Goal: Task Accomplishment & Management: Complete application form

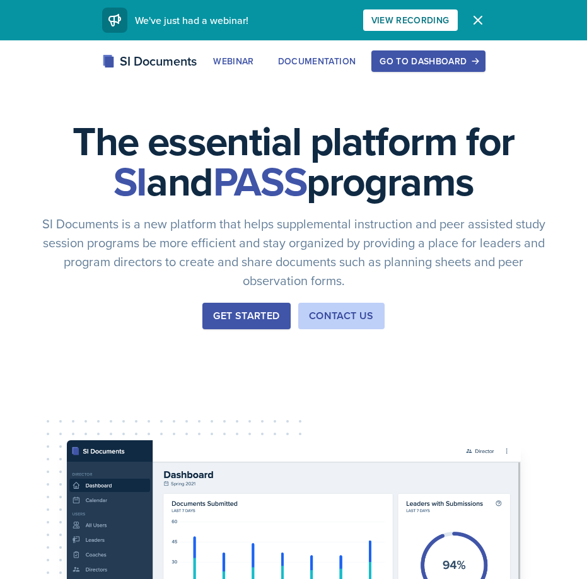
click at [407, 68] on button "Go to Dashboard" at bounding box center [427, 60] width 113 height 21
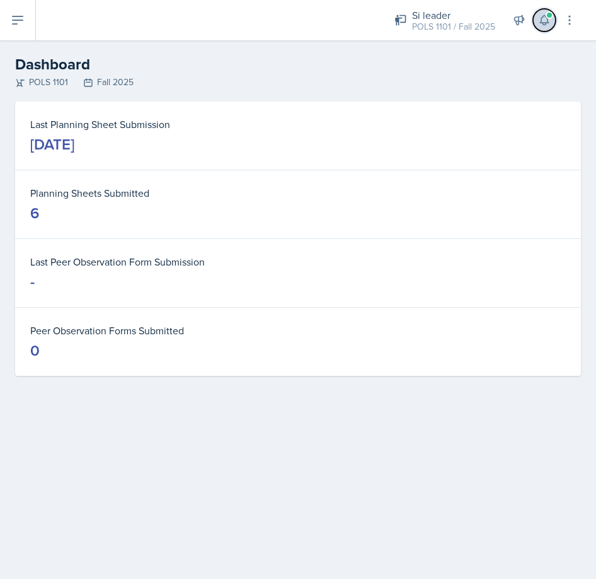
click at [550, 16] on span at bounding box center [550, 15] width 8 height 8
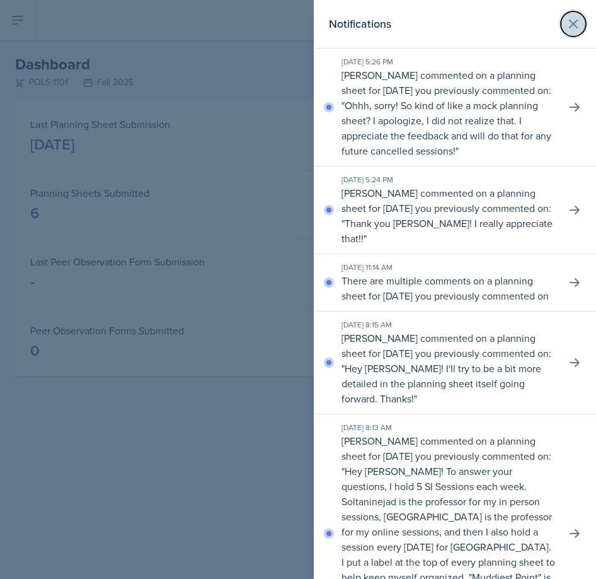
click at [566, 26] on icon at bounding box center [573, 23] width 15 height 15
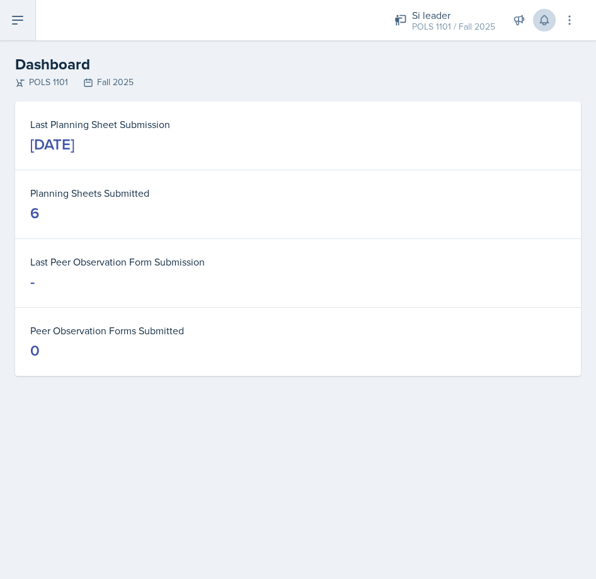
click at [14, 29] on button at bounding box center [18, 20] width 36 height 40
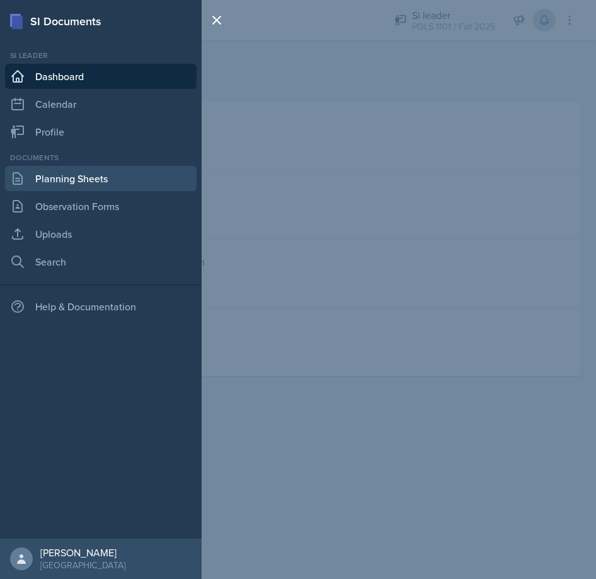
click at [81, 176] on link "Planning Sheets" at bounding box center [101, 178] width 192 height 25
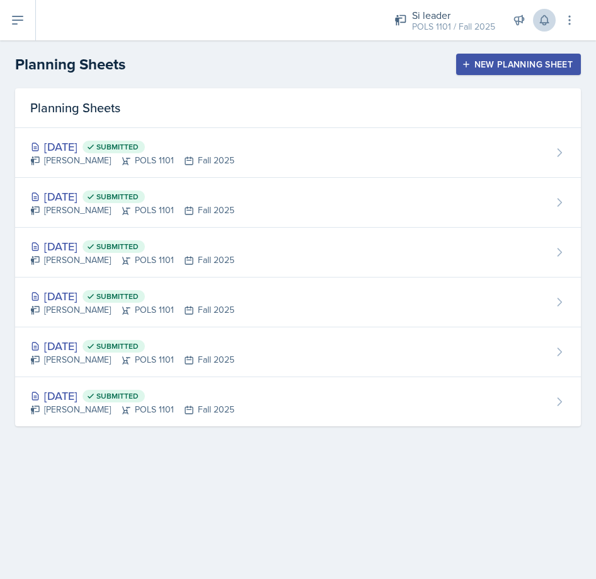
click at [523, 66] on div "New Planning Sheet" at bounding box center [519, 64] width 108 height 10
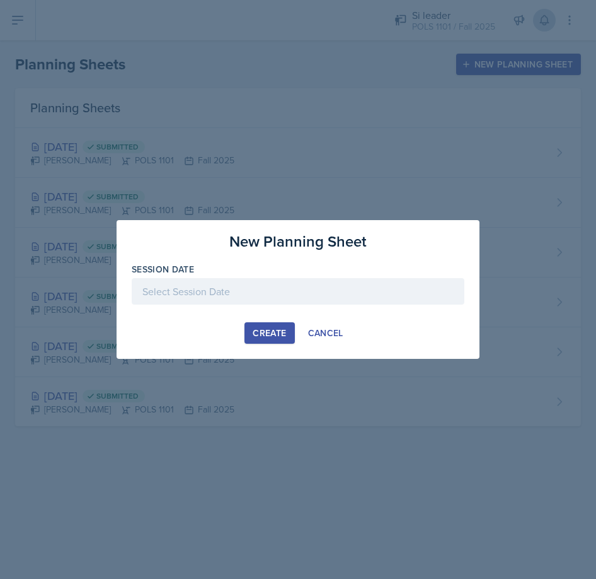
click at [280, 306] on div at bounding box center [298, 310] width 333 height 13
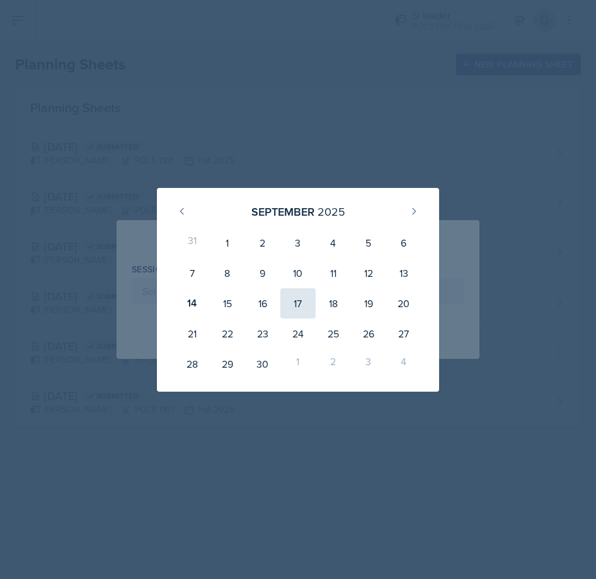
click at [310, 303] on div "17" at bounding box center [297, 303] width 35 height 30
type input "[DATE]"
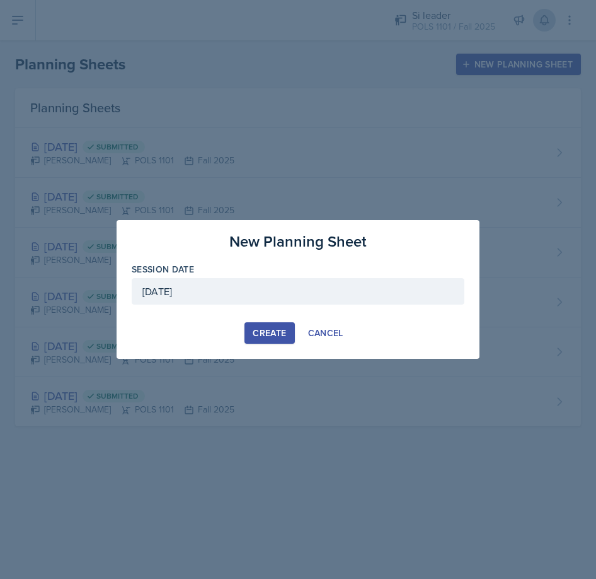
click at [279, 330] on div "Create" at bounding box center [269, 333] width 33 height 10
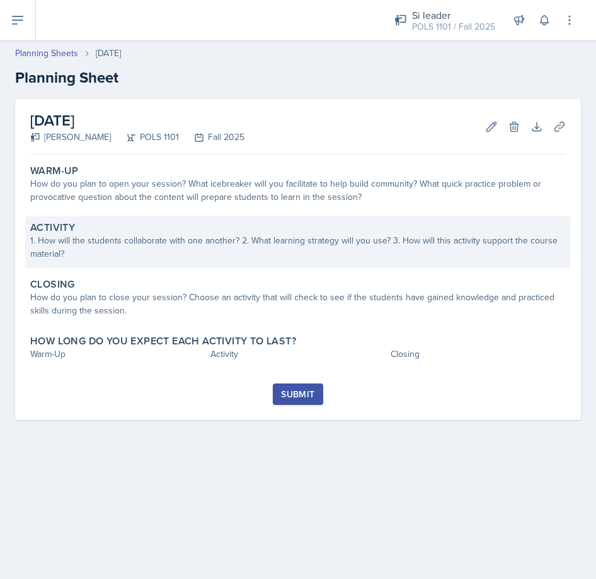
click at [250, 252] on div "1. How will the students collaborate with one another? 2. What learning strateg…" at bounding box center [298, 247] width 536 height 26
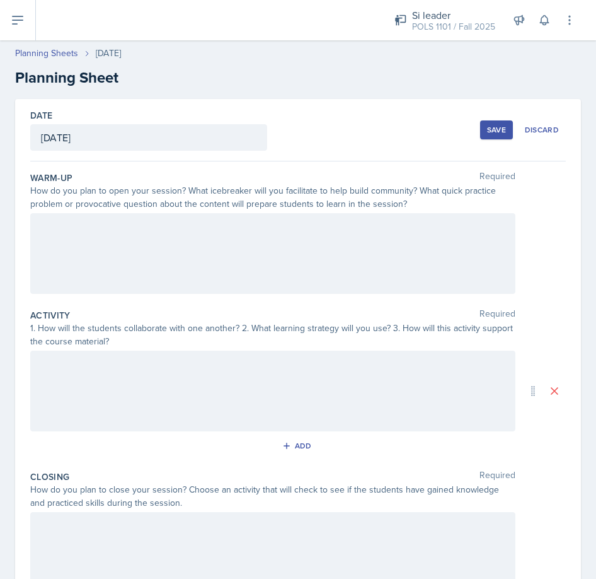
click at [222, 277] on div at bounding box center [272, 253] width 485 height 81
drag, startPoint x: 150, startPoint y: 255, endPoint x: 39, endPoint y: 253, distance: 111.0
click at [39, 253] on div "Icebreaker" at bounding box center [272, 253] width 485 height 81
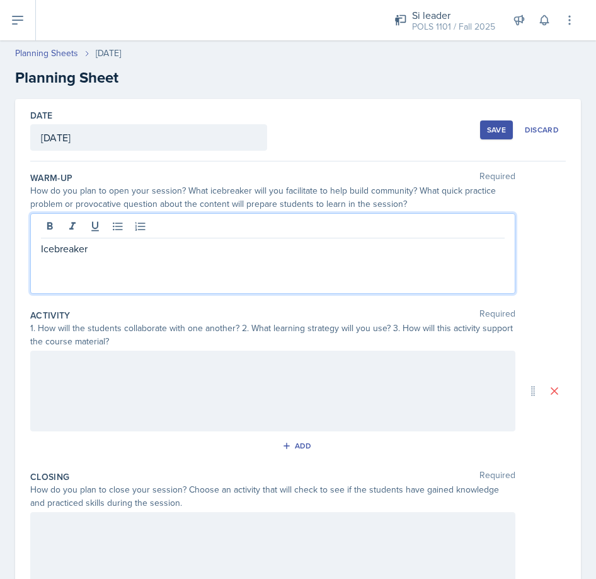
click at [104, 251] on p "Icebreaker" at bounding box center [273, 248] width 464 height 15
drag, startPoint x: 64, startPoint y: 248, endPoint x: 35, endPoint y: 246, distance: 29.1
click at [35, 246] on div "Icebreaker" at bounding box center [272, 253] width 485 height 81
click at [27, 224] on div at bounding box center [27, 224] width 0 height 0
click at [111, 245] on p at bounding box center [273, 241] width 464 height 15
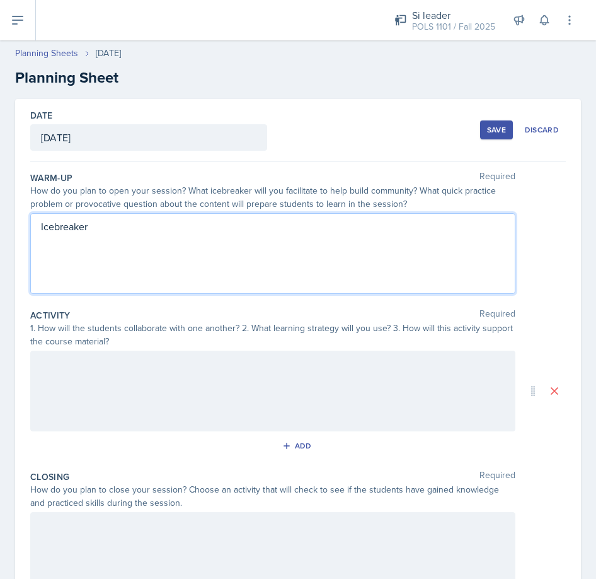
click at [109, 235] on p at bounding box center [273, 241] width 464 height 15
click at [105, 228] on p "Icebreaker" at bounding box center [273, 226] width 464 height 15
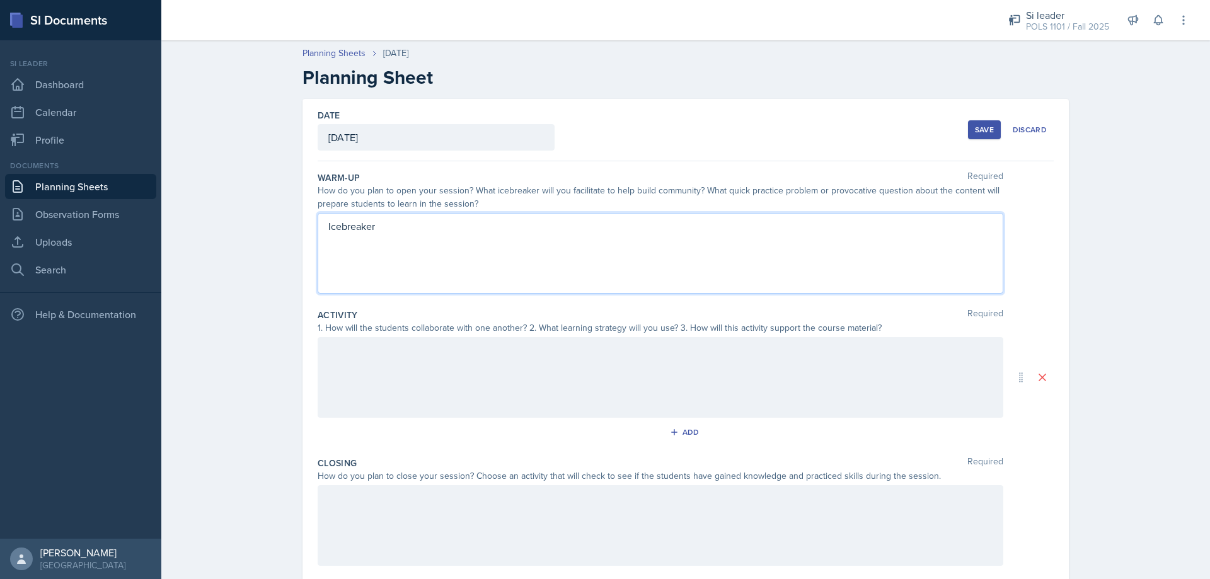
click at [423, 231] on p "Icebreaker" at bounding box center [660, 226] width 664 height 15
drag, startPoint x: 342, startPoint y: 231, endPoint x: 299, endPoint y: 233, distance: 42.9
click at [303, 233] on div "Date [DATE] [DATE] 31 1 2 3 4 5 6 7 8 9 10 11 12 13 14 15 16 17 18 19 20 21 22 …" at bounding box center [686, 377] width 766 height 557
click at [340, 245] on p at bounding box center [660, 241] width 664 height 15
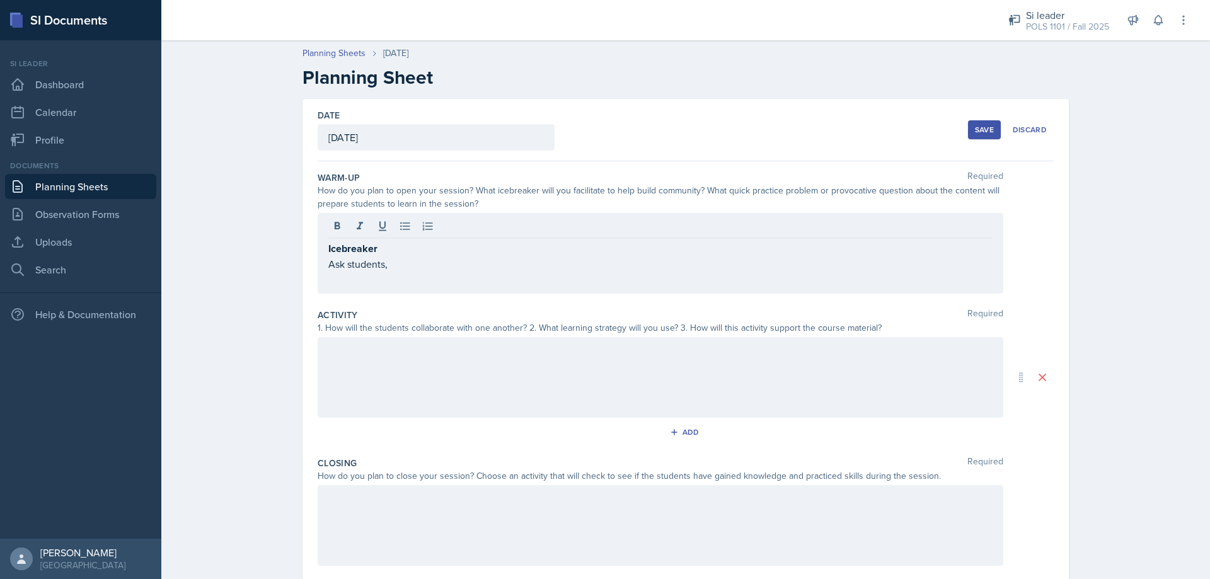
click at [533, 272] on div "Icebreaker Ask students," at bounding box center [661, 253] width 686 height 81
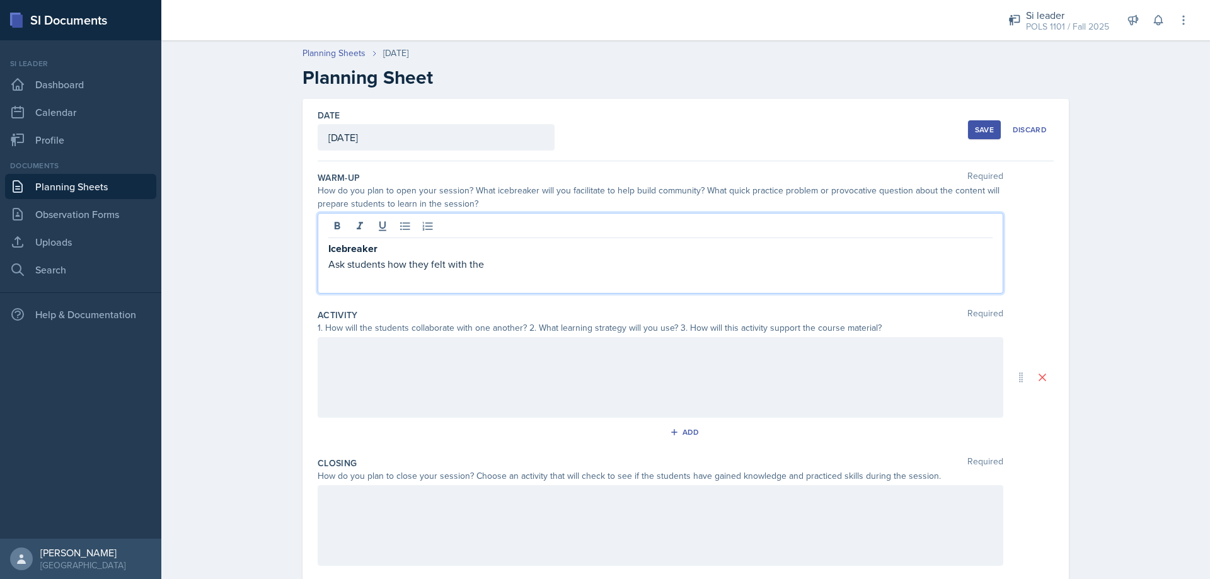
click at [484, 125] on div "[DATE]" at bounding box center [436, 137] width 237 height 26
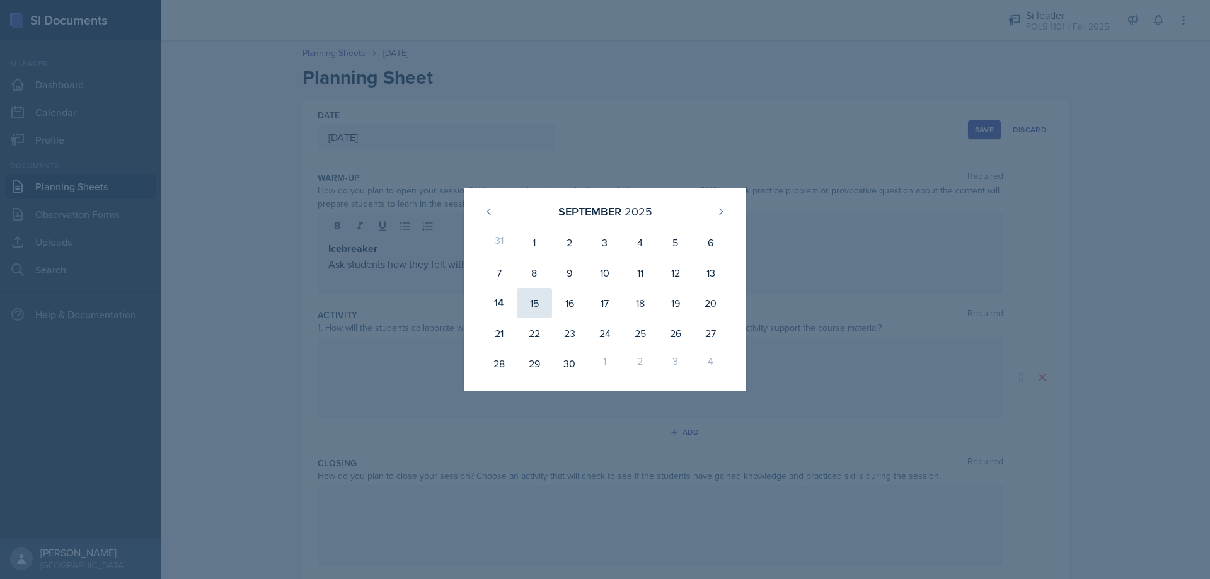
click at [541, 314] on div "15" at bounding box center [534, 303] width 35 height 30
type input "[DATE]"
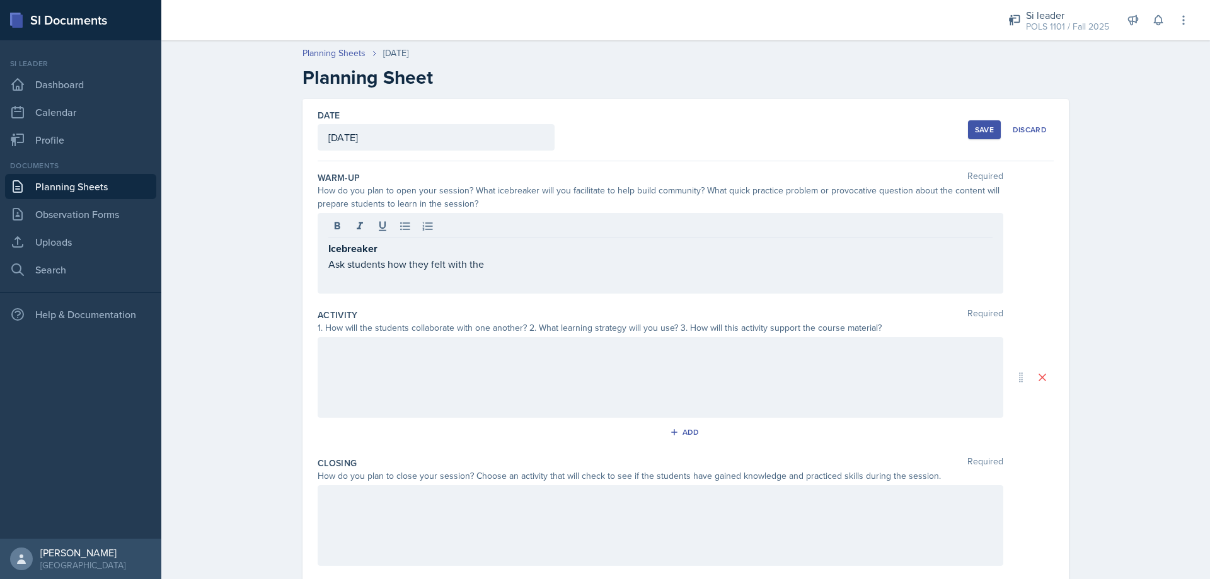
click at [516, 272] on div "Icebreaker Ask students how they felt with the" at bounding box center [661, 253] width 686 height 81
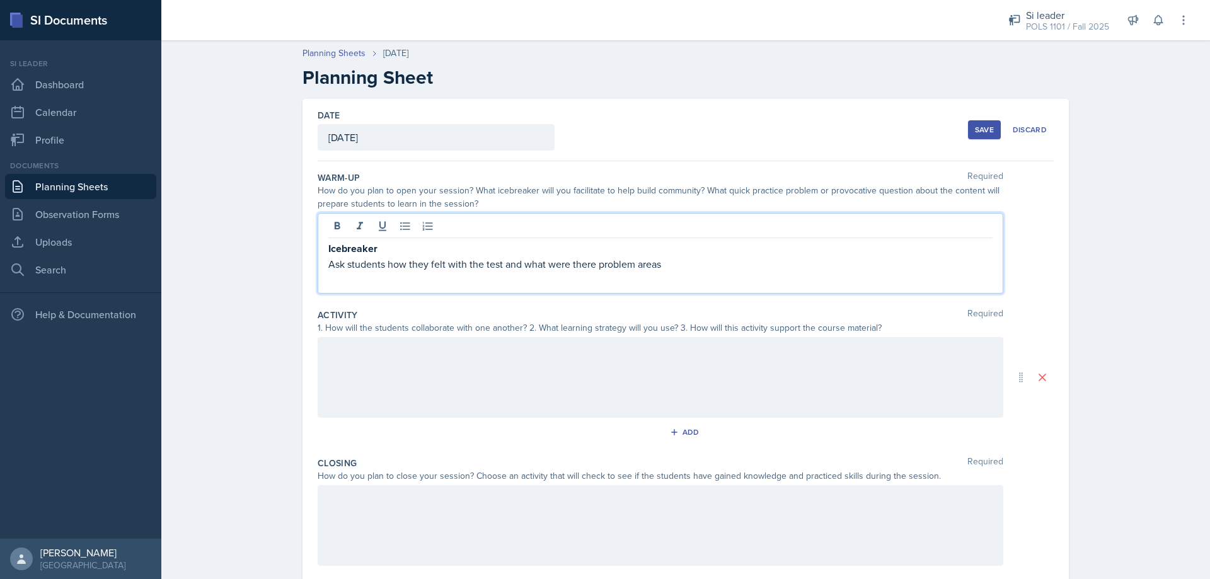
click at [596, 379] on div at bounding box center [661, 377] width 686 height 81
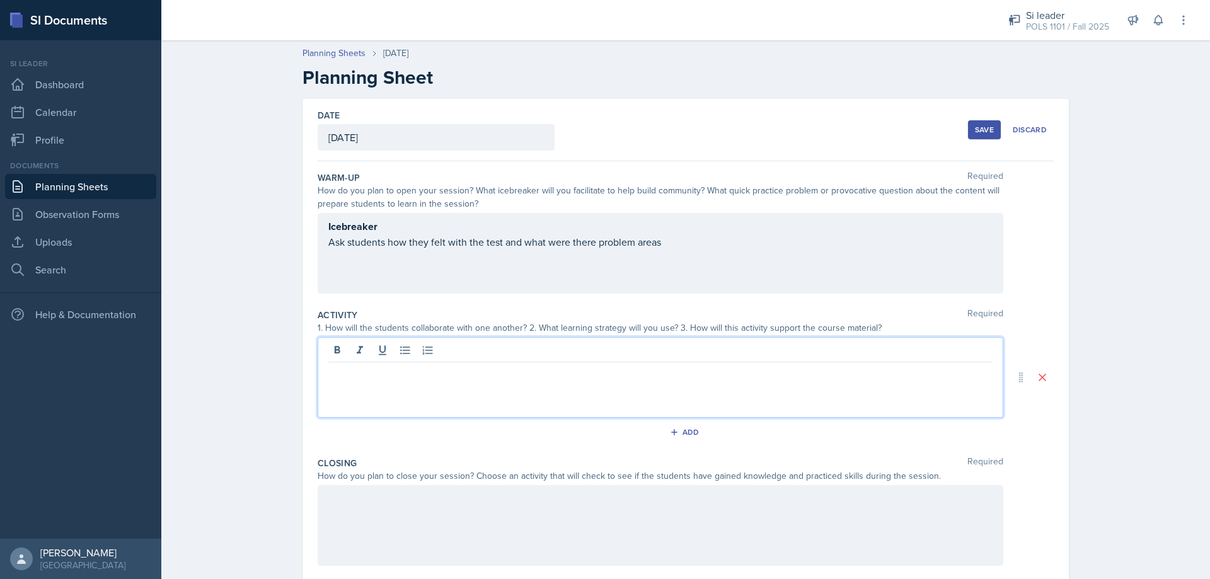
click at [589, 242] on div "Icebreaker Ask students how they felt with the test and what were there problem…" at bounding box center [660, 234] width 664 height 31
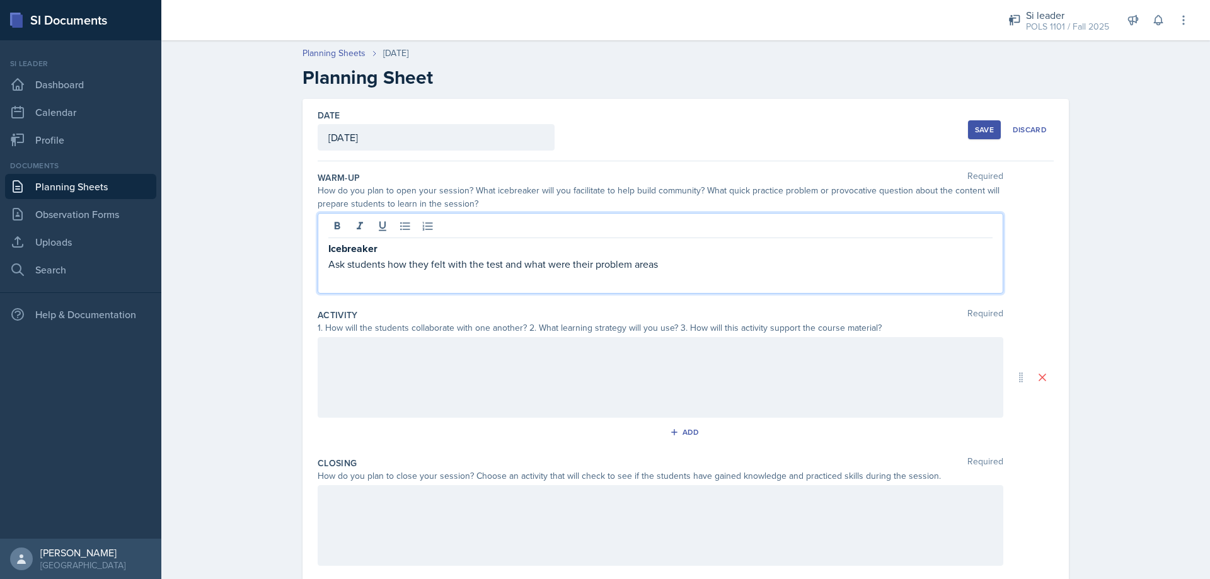
click at [596, 266] on p "Ask students how they felt with the test and what were their problem areas" at bounding box center [660, 264] width 664 height 15
click at [450, 362] on div at bounding box center [661, 377] width 686 height 81
drag, startPoint x: 671, startPoint y: 242, endPoint x: 294, endPoint y: 262, distance: 378.1
click at [294, 262] on div "Date [DATE] [DATE] 31 1 2 3 4 5 6 7 8 9 10 11 12 13 14 15 16 17 18 19 20 21 22 …" at bounding box center [685, 392] width 807 height 587
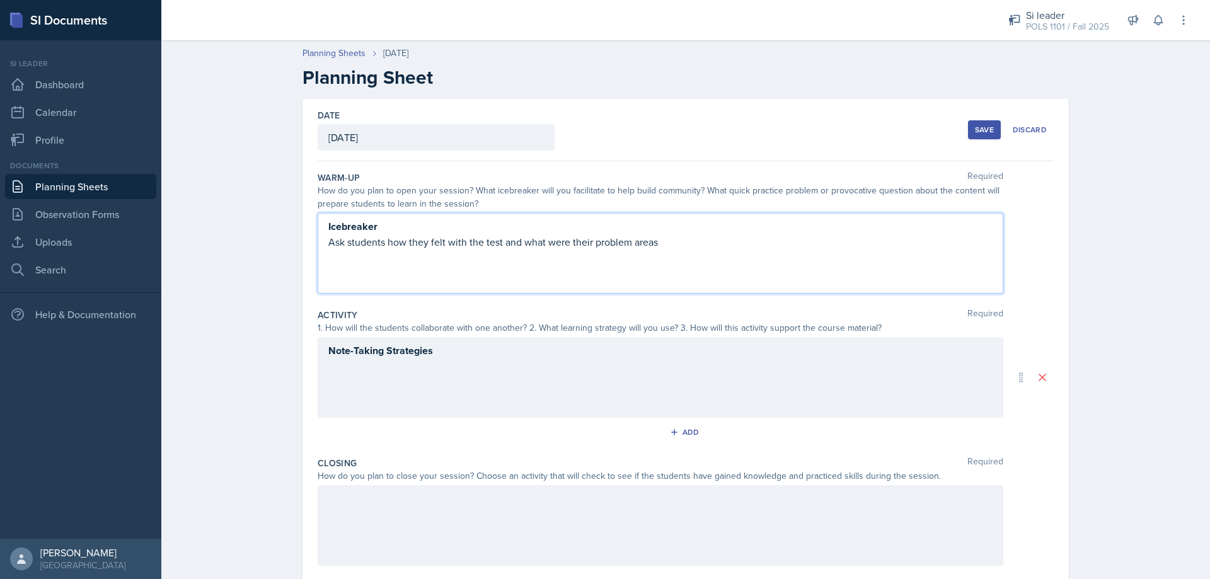
click at [596, 252] on div "Icebreaker Ask students how they felt with the test and what were their problem…" at bounding box center [661, 253] width 686 height 81
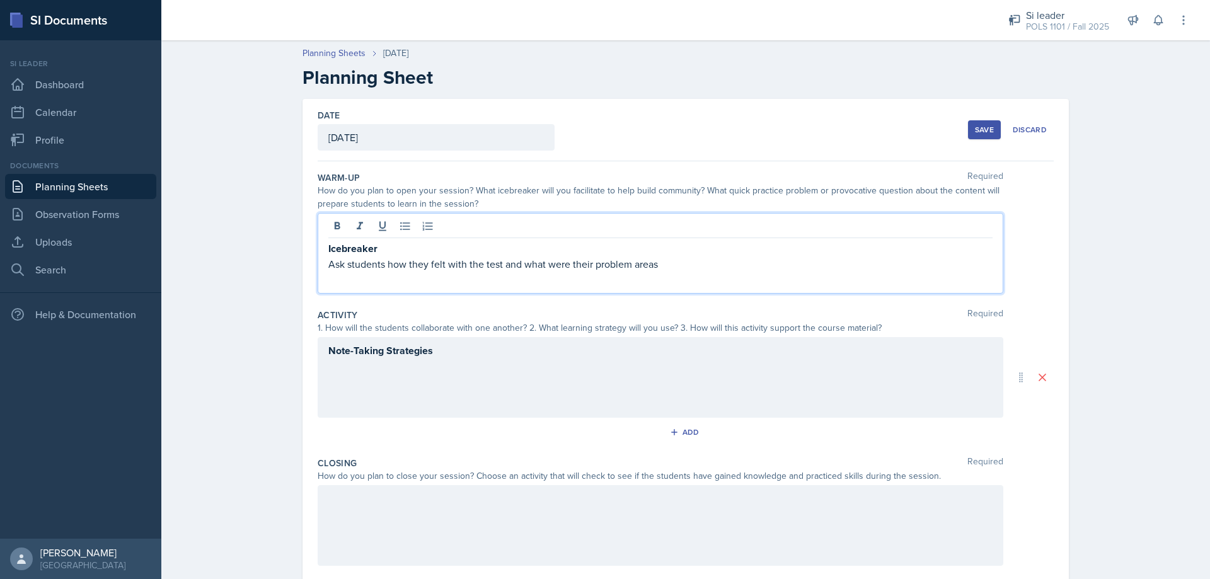
click at [596, 256] on p "Icebreaker" at bounding box center [660, 249] width 664 height 16
click at [596, 263] on p "Ask students how they felt with the test and what were their problem areas" at bounding box center [660, 264] width 664 height 15
drag, startPoint x: 567, startPoint y: 277, endPoint x: 323, endPoint y: 274, distance: 243.3
click at [323, 274] on div "Icebreaker Ask students how they felt with the test and what were their problem…" at bounding box center [661, 253] width 686 height 81
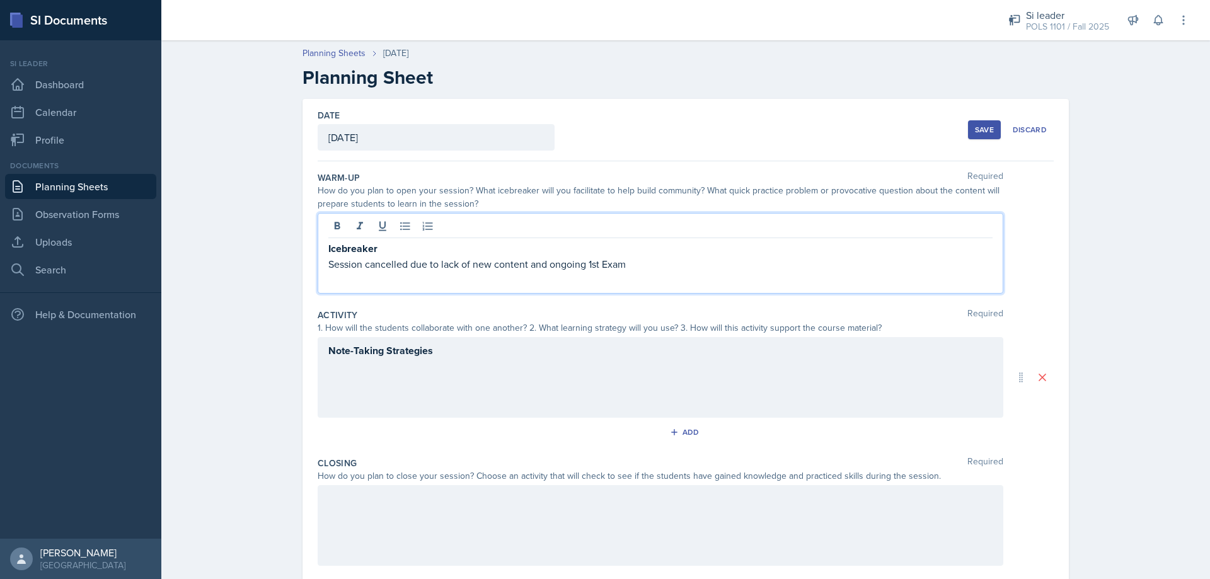
click at [384, 388] on div "Note-Taking Strategies" at bounding box center [661, 377] width 686 height 81
drag, startPoint x: 634, startPoint y: 243, endPoint x: 327, endPoint y: 247, distance: 307.0
click at [328, 247] on div "Icebreaker Session cancelled due to lack of new content and ongoing 1st Exam" at bounding box center [660, 256] width 664 height 31
click at [328, 258] on p "Session cancelled due to lack of new content and ongoing 1st Exam" at bounding box center [660, 264] width 664 height 15
drag, startPoint x: 500, startPoint y: 264, endPoint x: 643, endPoint y: 262, distance: 143.1
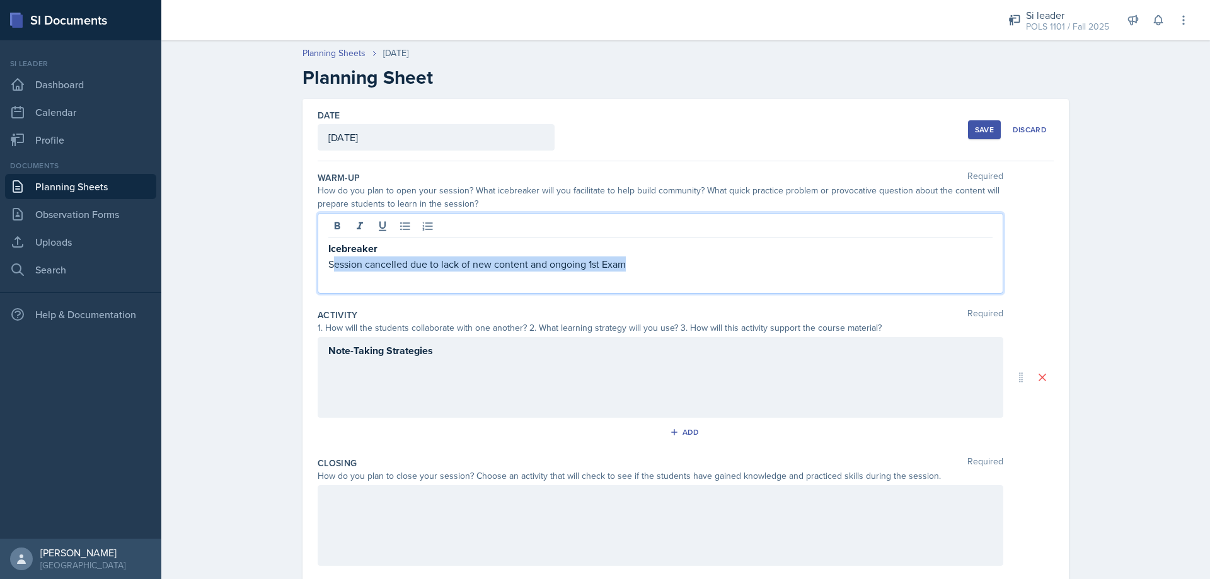
click at [596, 262] on p "Session cancelled due to lack of new content and ongoing 1st Exam" at bounding box center [660, 264] width 664 height 15
click at [596, 260] on p "Session cancelled due to lack of new content and ongoing 1st Exam" at bounding box center [660, 264] width 664 height 15
drag, startPoint x: 617, startPoint y: 263, endPoint x: 325, endPoint y: 287, distance: 293.5
click at [325, 287] on div "Icebreaker Session cancelled due to lack of new content and ongoing 1st Exam" at bounding box center [661, 253] width 686 height 81
copy p "Session cancelled due to lack of new content and ongoing 1st Exam"
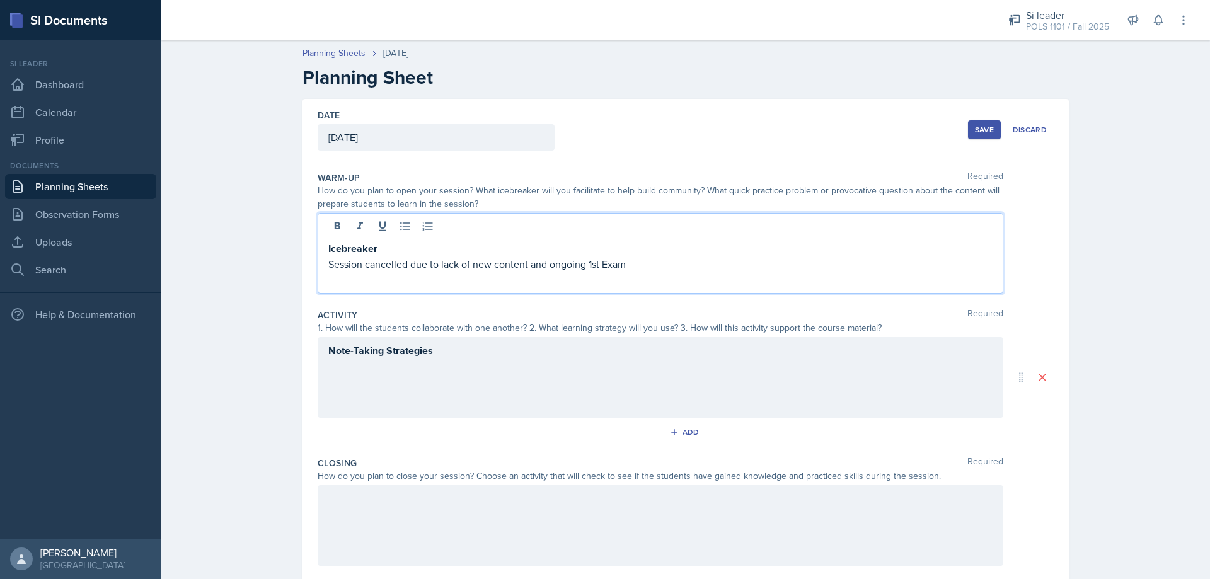
click at [345, 364] on div "Note-Taking Strategies" at bounding box center [661, 377] width 686 height 81
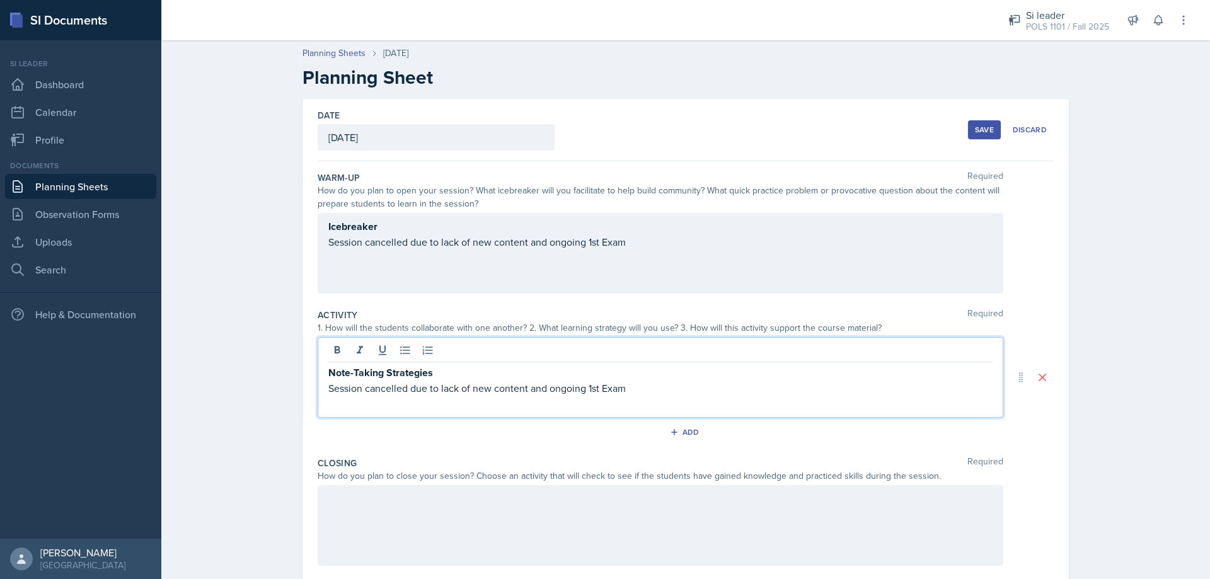
click at [359, 502] on div at bounding box center [661, 525] width 686 height 81
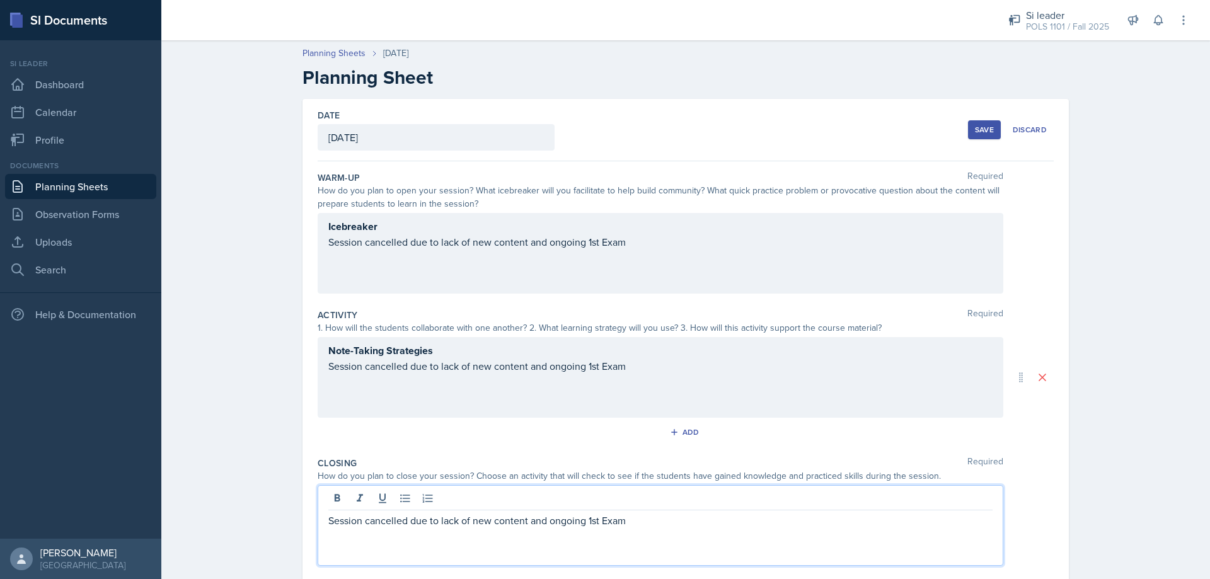
click at [328, 521] on p "Session cancelled due to lack of new content and ongoing 1st Exam" at bounding box center [660, 520] width 664 height 15
click at [596, 132] on button "Save" at bounding box center [984, 129] width 33 height 19
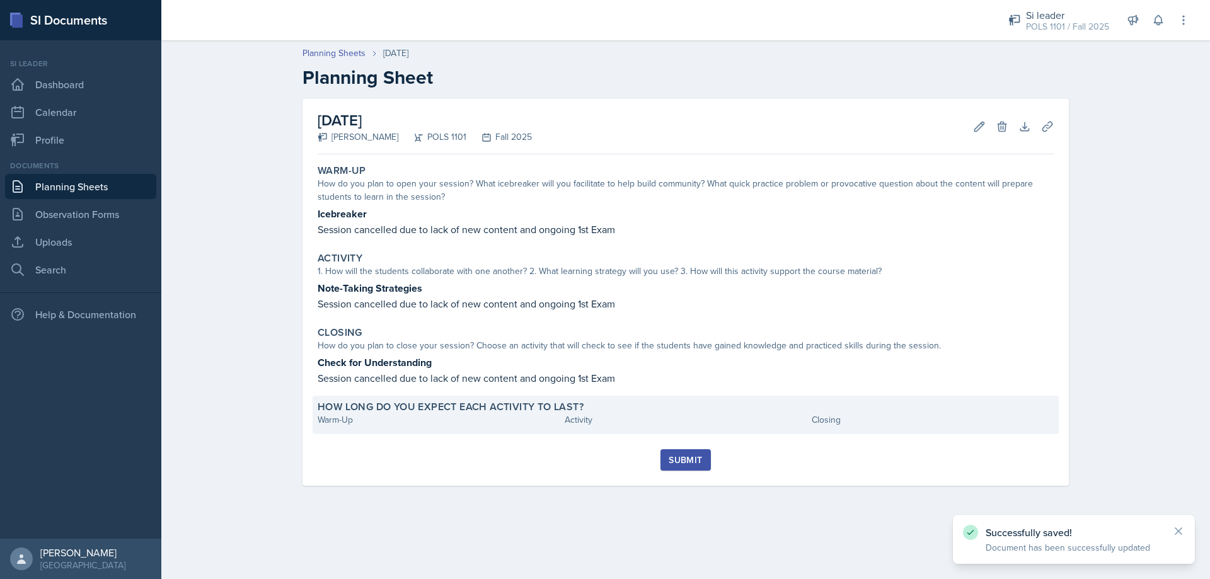
click at [398, 429] on div "How long do you expect each activity to last? Warm-Up Activity Closing" at bounding box center [686, 415] width 746 height 38
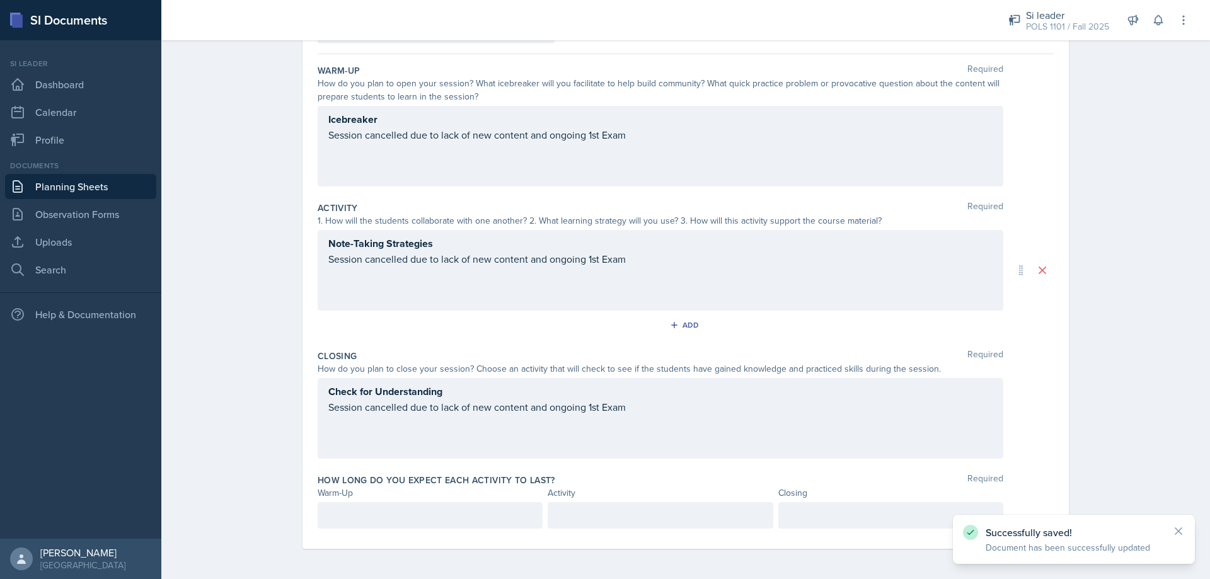
click at [385, 522] on p at bounding box center [430, 515] width 204 height 15
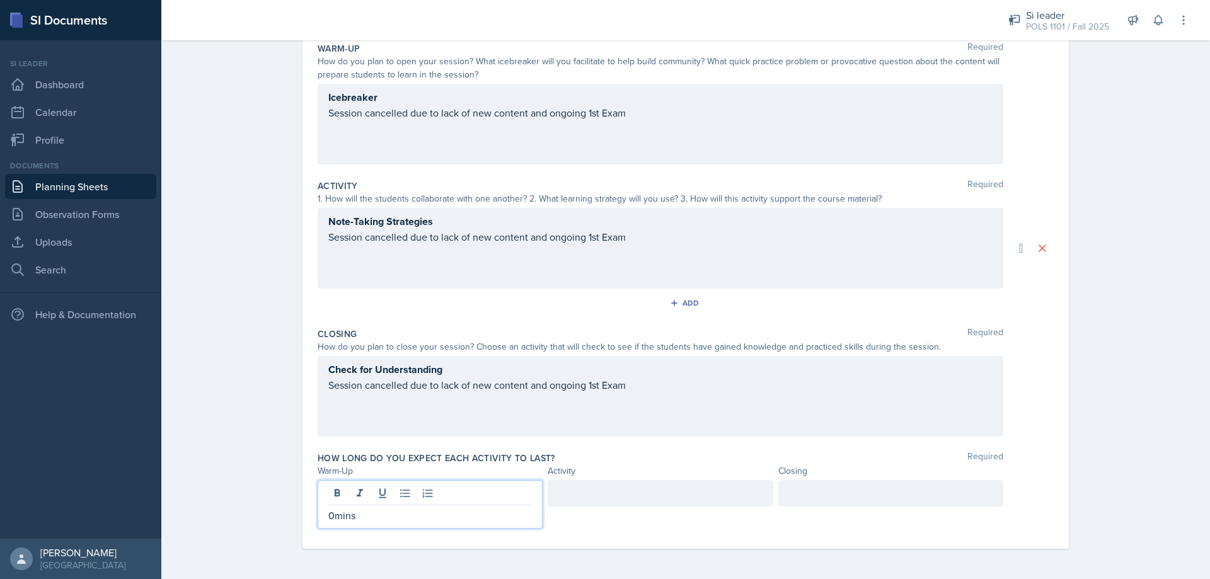
click at [596, 506] on div at bounding box center [660, 493] width 225 height 26
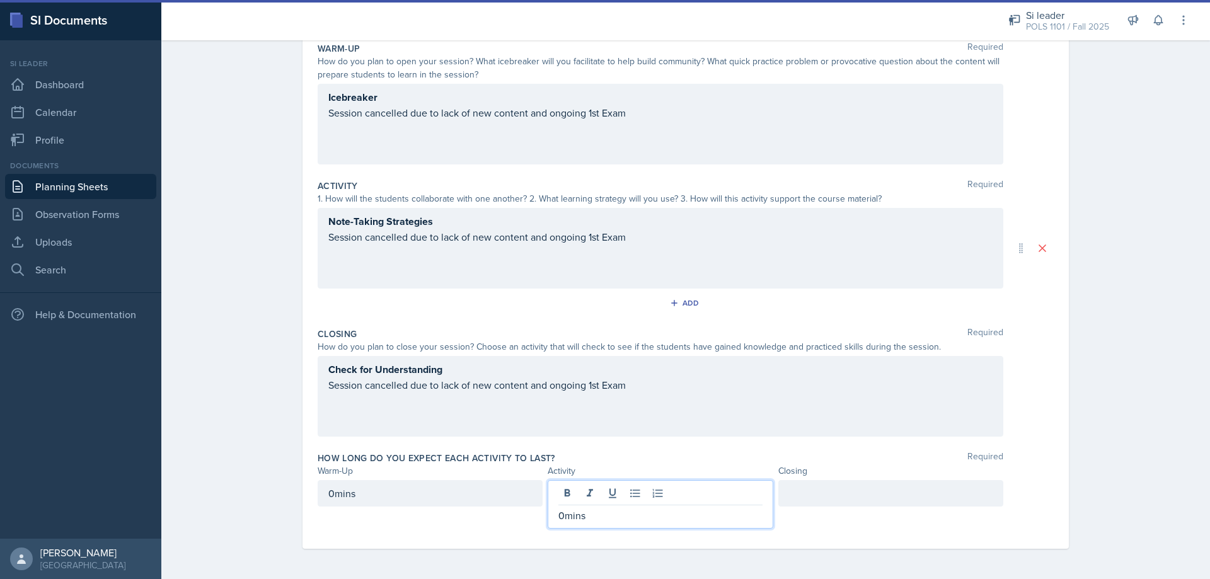
click at [596, 492] on div at bounding box center [890, 493] width 225 height 26
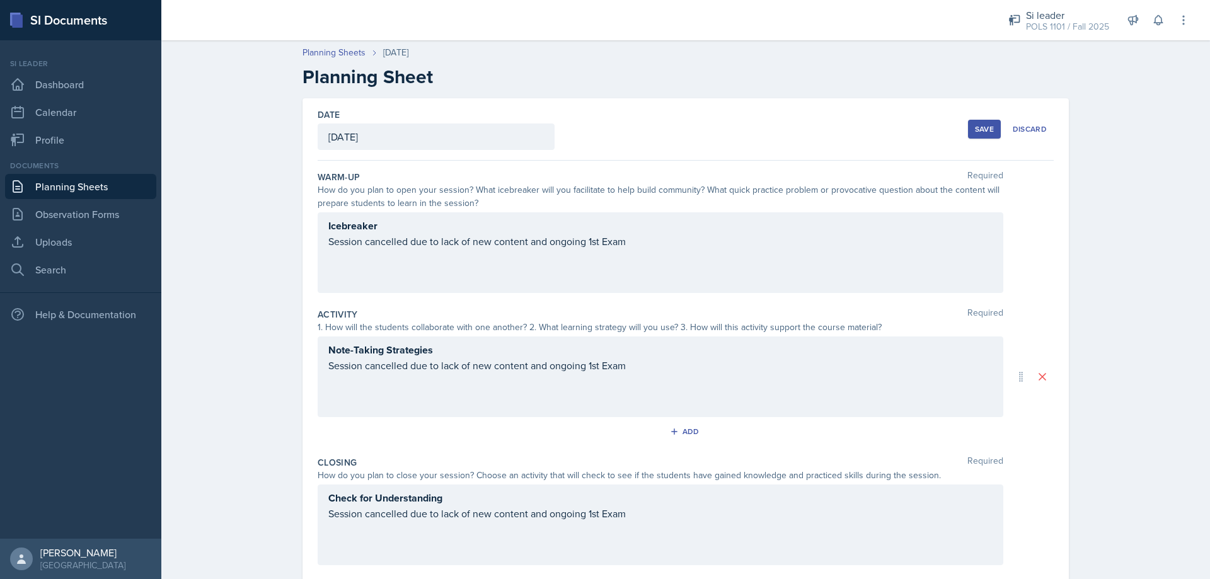
scroll to position [0, 0]
click at [596, 124] on button "Save" at bounding box center [984, 129] width 33 height 19
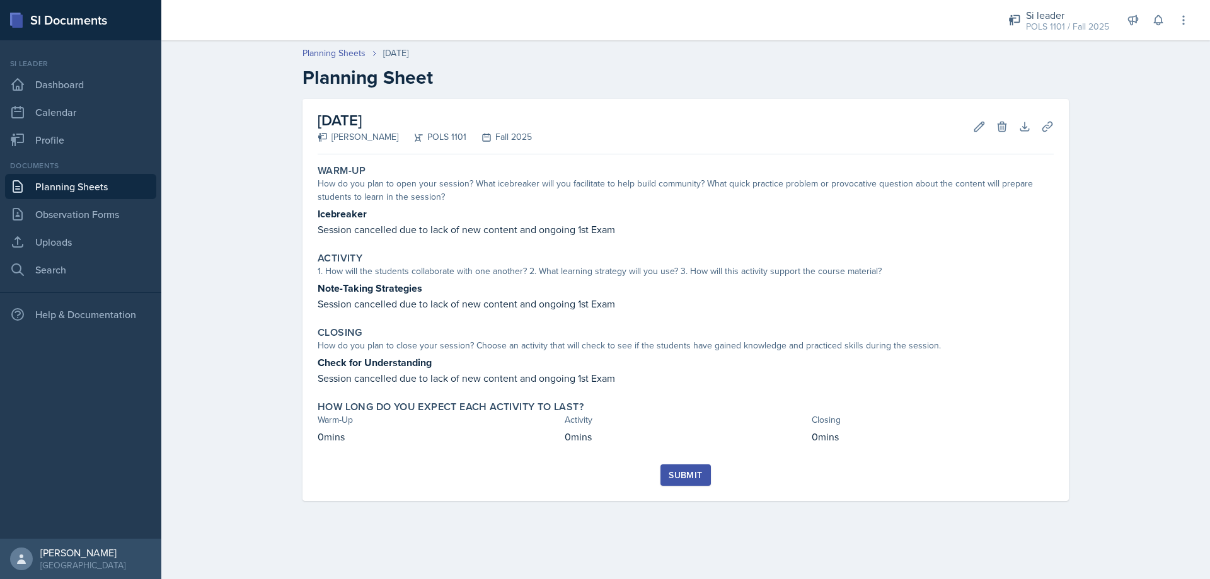
click at [596, 470] on div "Submit" at bounding box center [685, 475] width 33 height 10
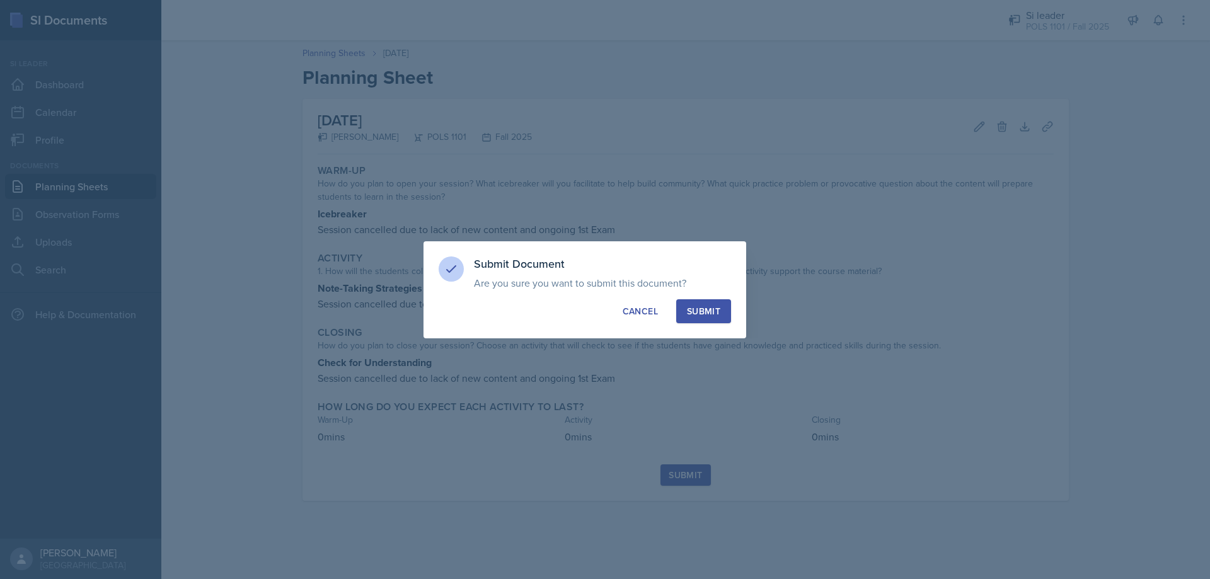
click at [596, 308] on div "Submit" at bounding box center [703, 311] width 33 height 13
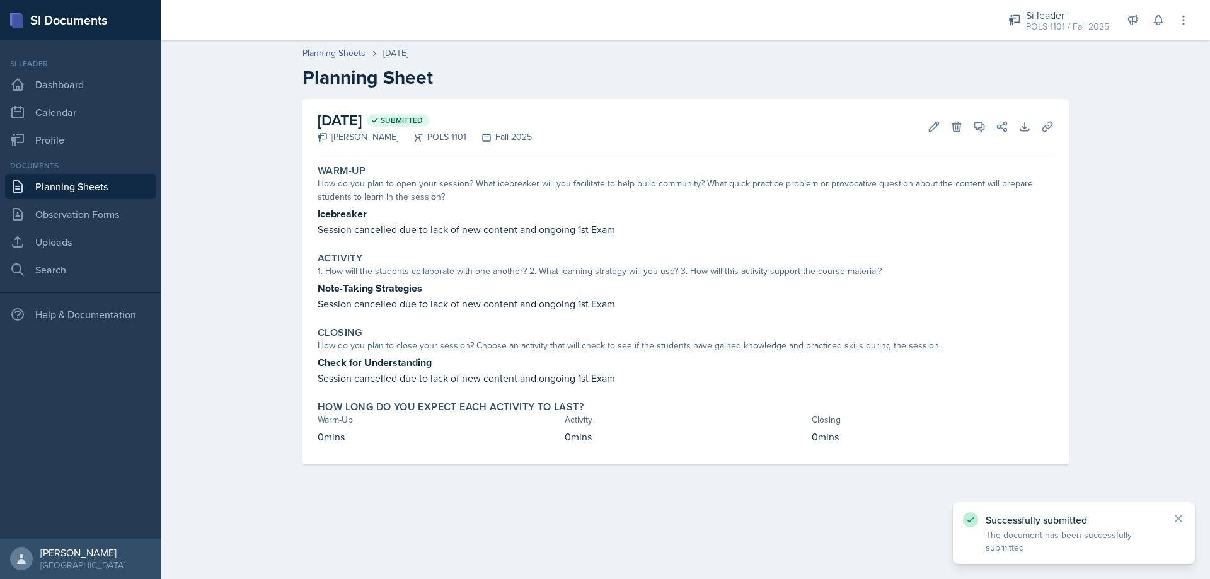
click at [113, 180] on link "Planning Sheets" at bounding box center [80, 186] width 151 height 25
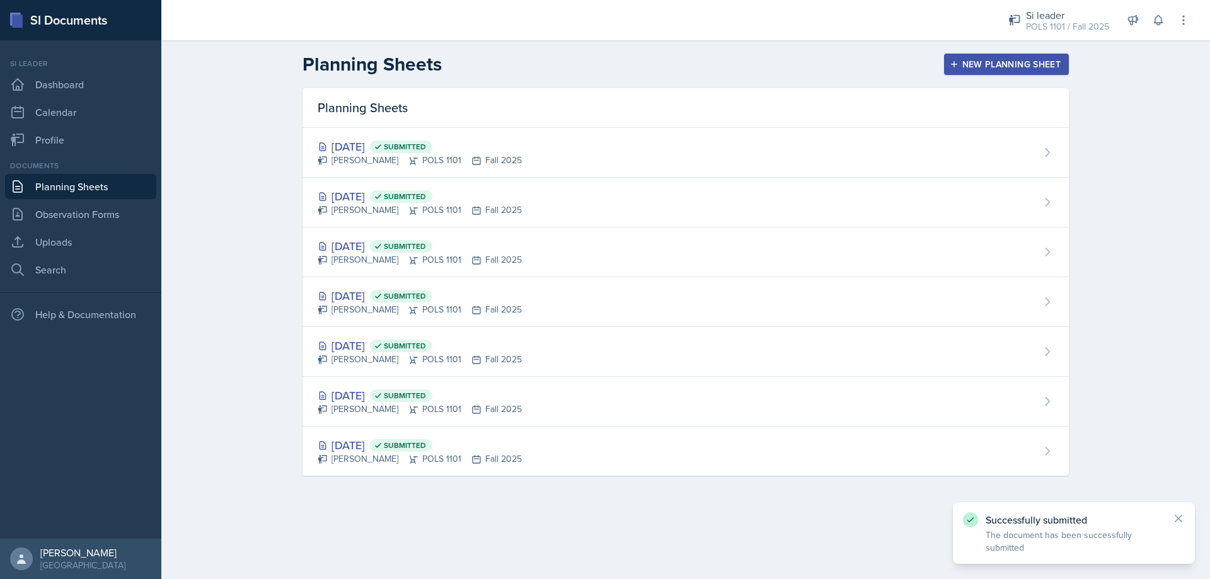
click at [596, 62] on div "New Planning Sheet" at bounding box center [1006, 64] width 108 height 10
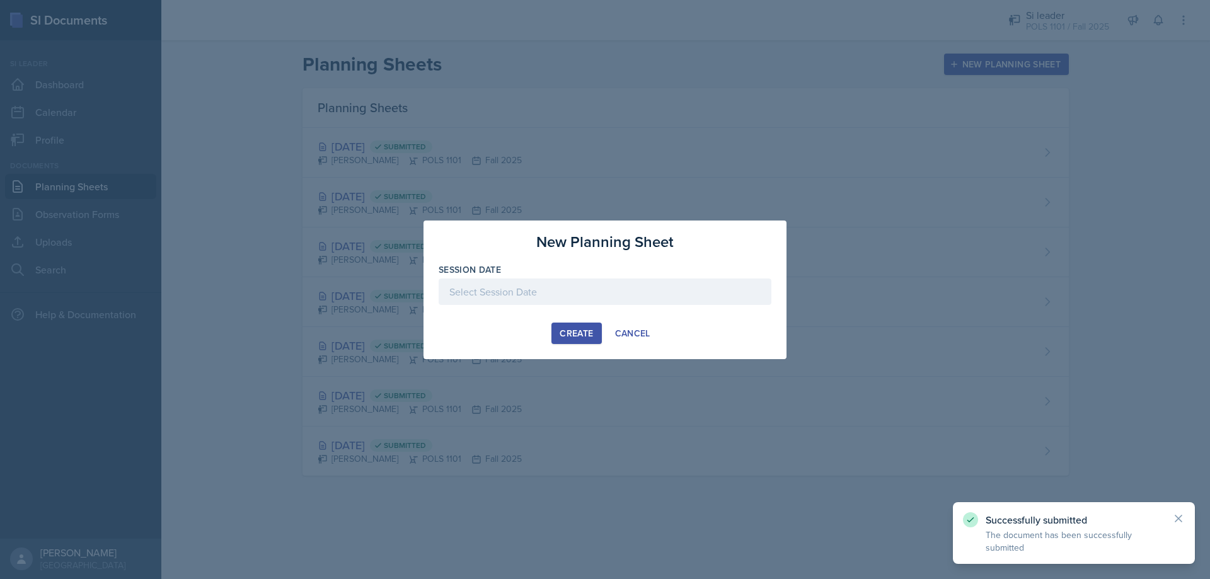
click at [534, 283] on div at bounding box center [605, 292] width 333 height 26
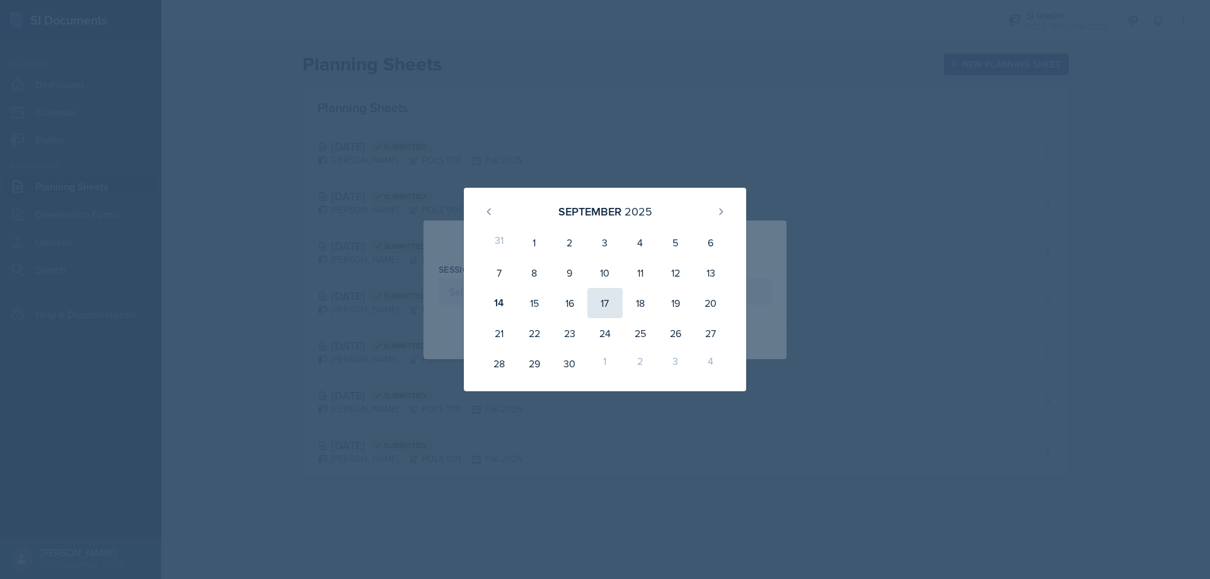
click at [596, 298] on div "17" at bounding box center [604, 303] width 35 height 30
type input "[DATE]"
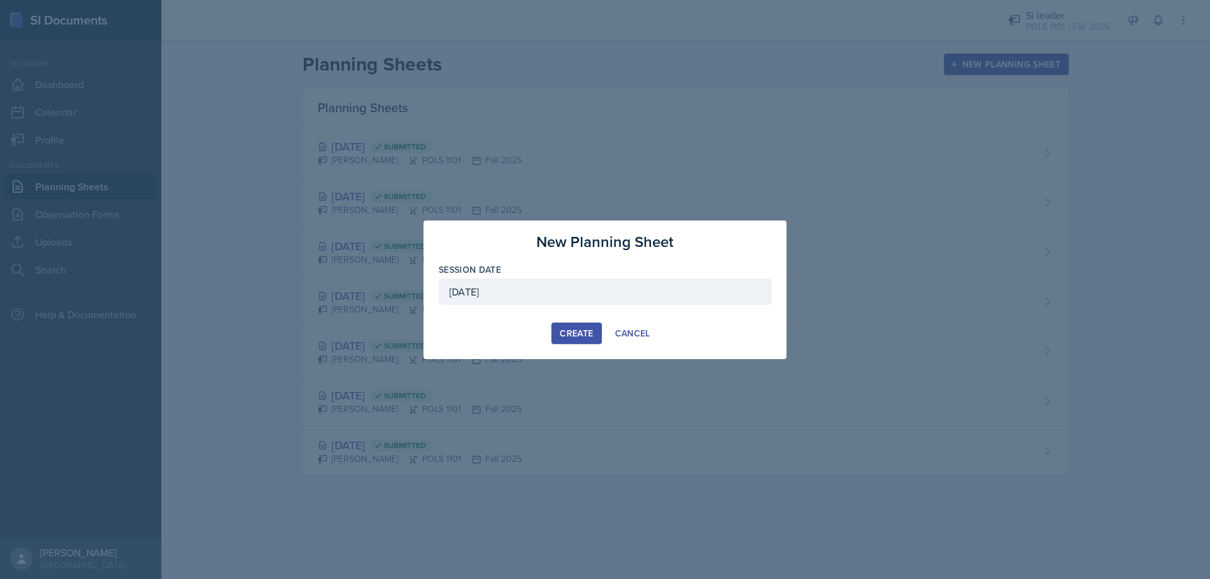
click at [562, 333] on div "Create" at bounding box center [576, 333] width 33 height 10
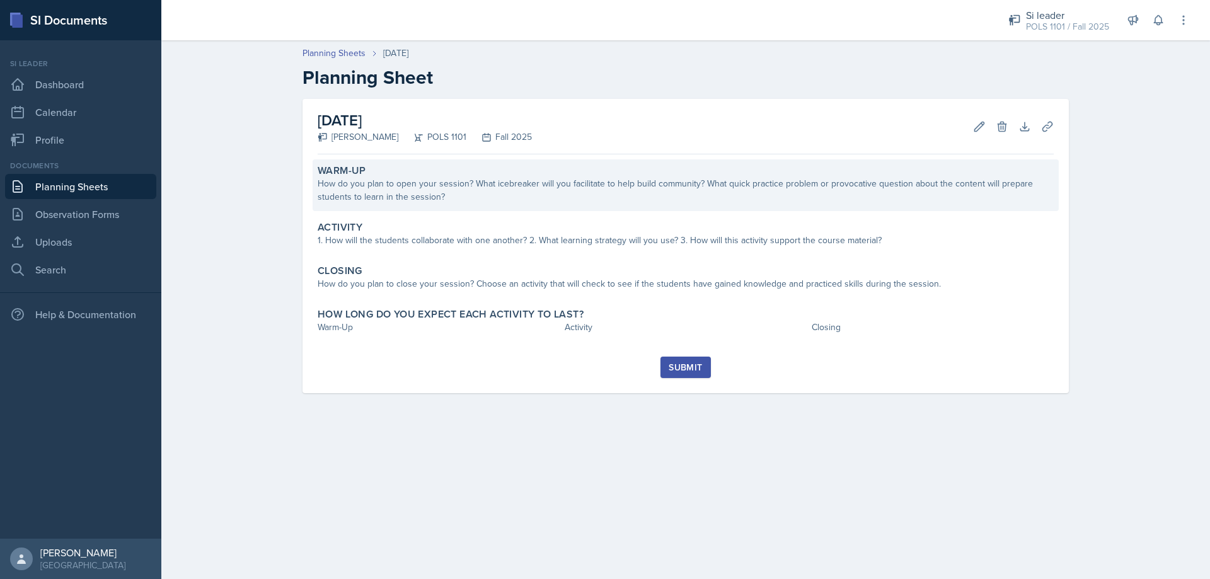
click at [595, 192] on div "How do you plan to open your session? What icebreaker will you facilitate to he…" at bounding box center [686, 190] width 736 height 26
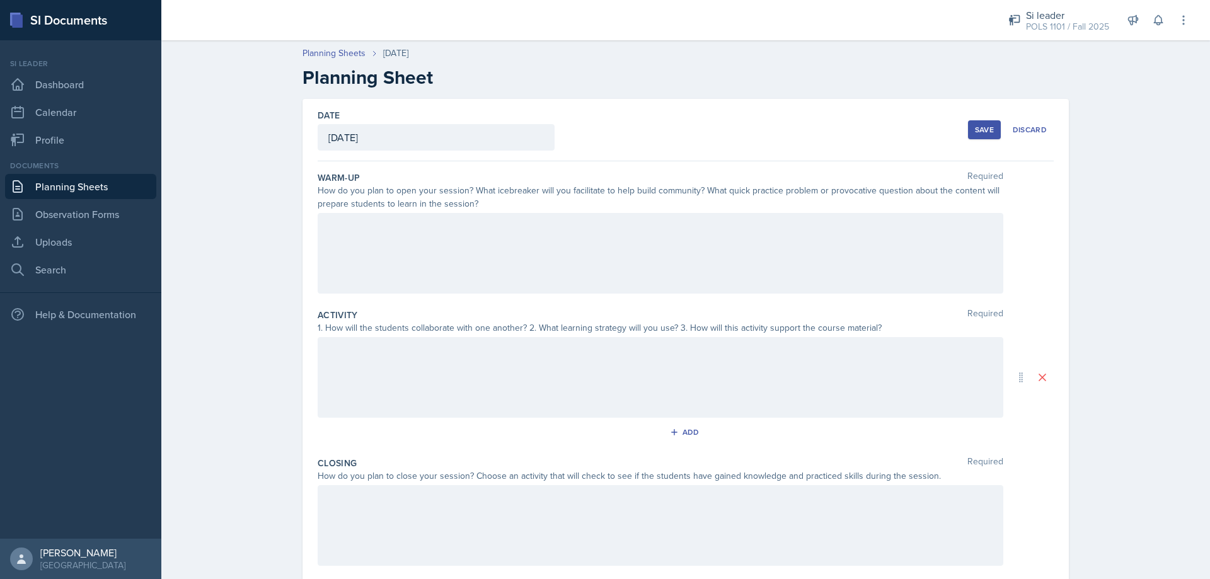
click at [517, 258] on div at bounding box center [661, 253] width 686 height 81
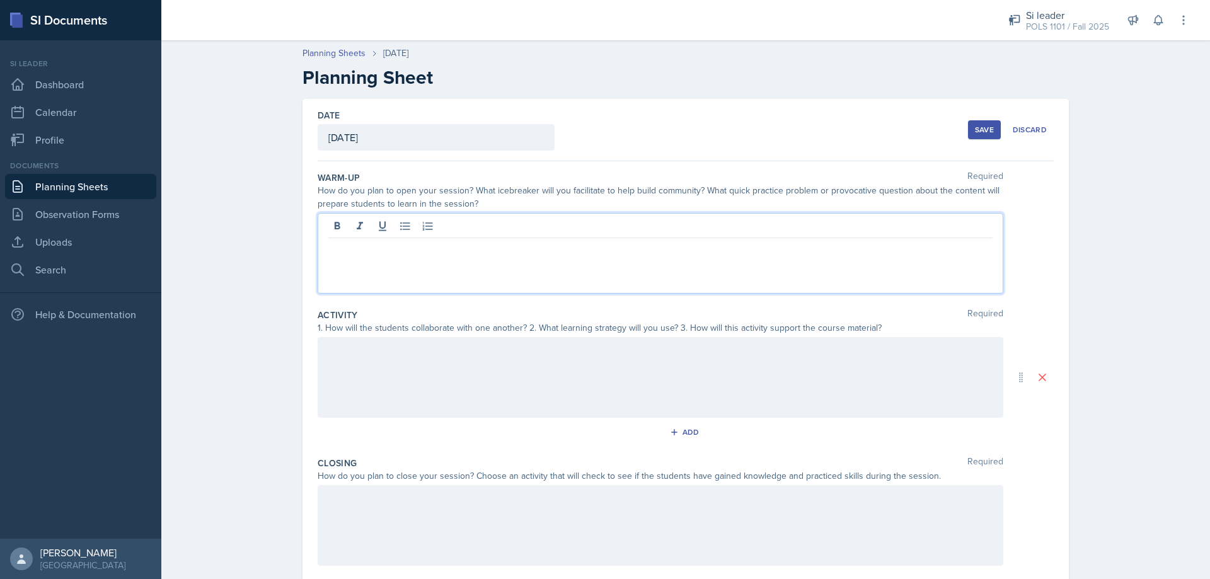
click at [385, 345] on div at bounding box center [661, 377] width 686 height 81
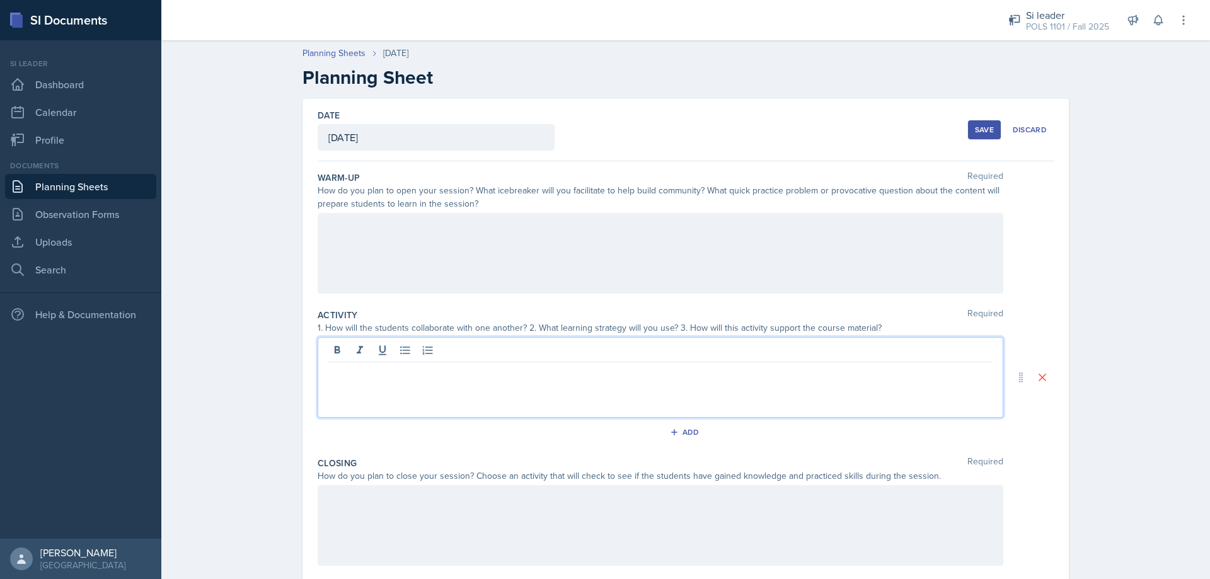
click at [428, 242] on div at bounding box center [661, 253] width 686 height 81
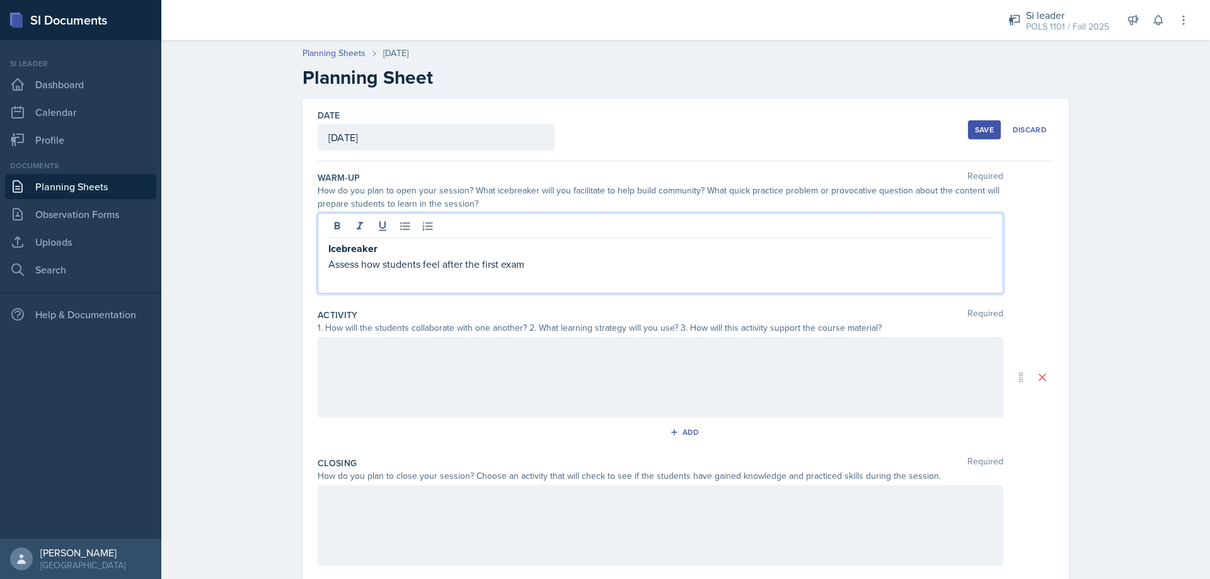
click at [409, 351] on div at bounding box center [661, 377] width 686 height 81
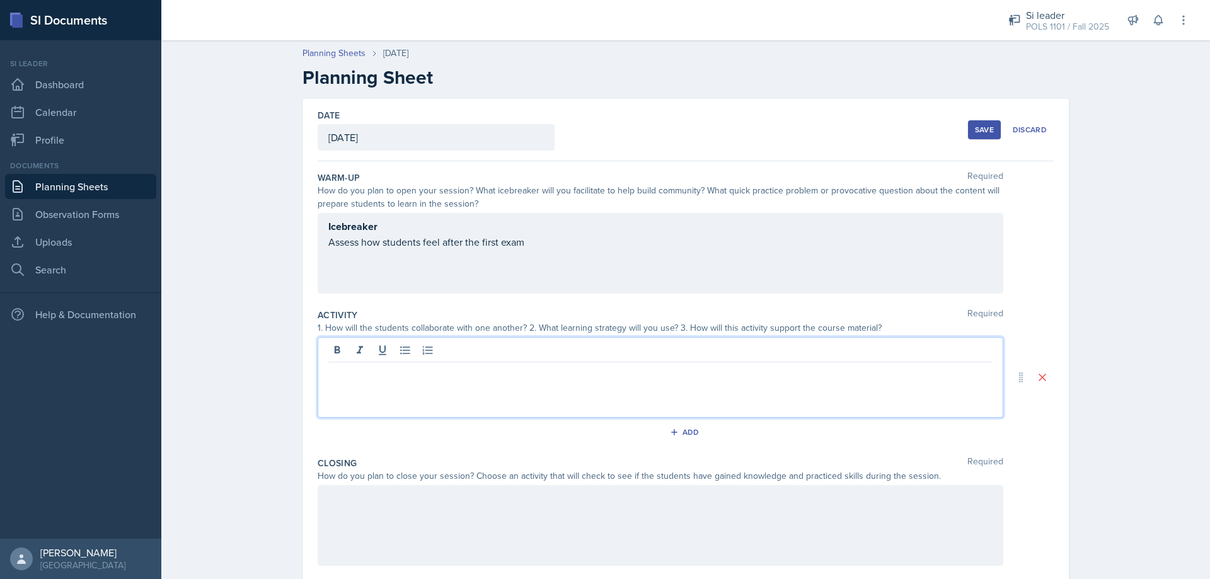
click at [534, 258] on div "Icebreaker Assess how students feel after the first exam" at bounding box center [661, 253] width 686 height 81
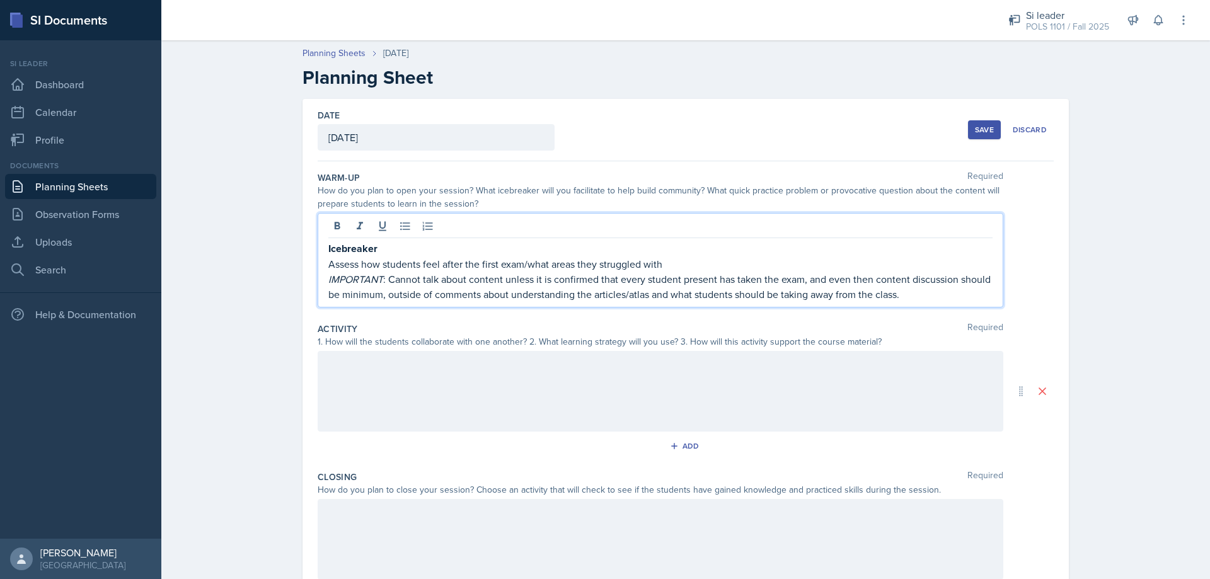
click at [596, 389] on div at bounding box center [661, 391] width 686 height 81
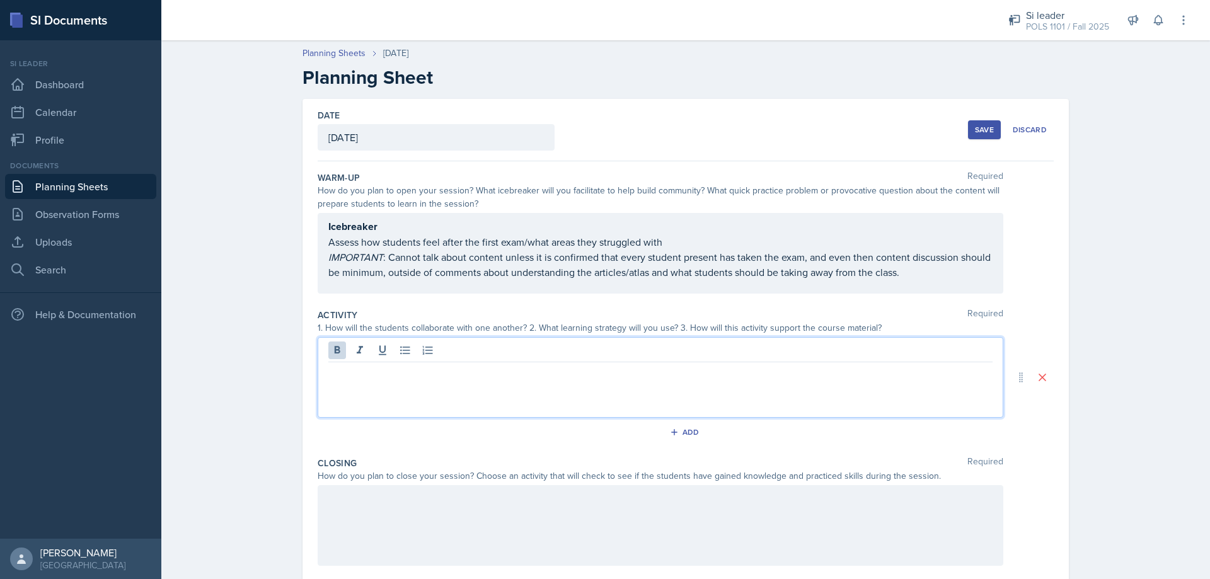
click at [596, 133] on div "Save" at bounding box center [984, 130] width 19 height 10
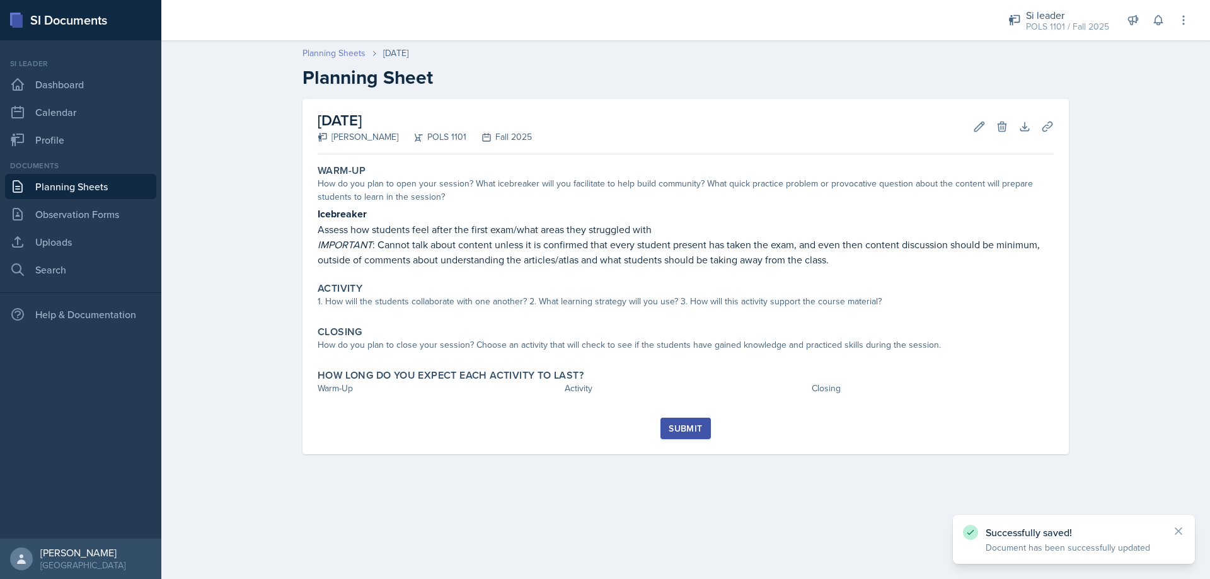
click at [332, 53] on link "Planning Sheets" at bounding box center [334, 53] width 63 height 13
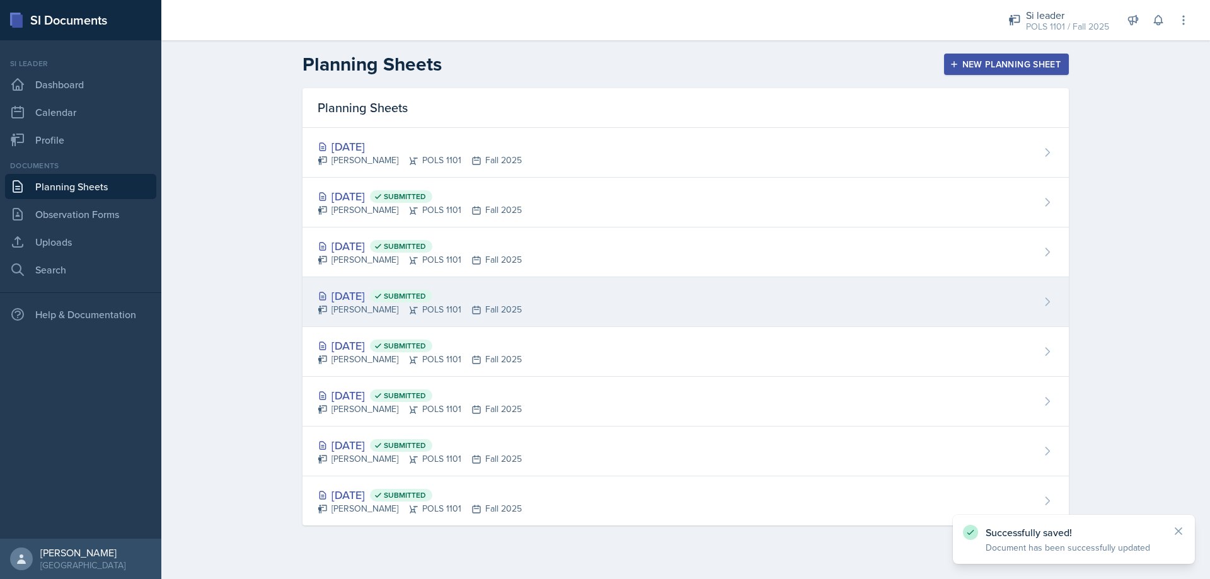
click at [502, 319] on div "[DATE] Submitted [PERSON_NAME] POLS 1101 Fall 2025" at bounding box center [686, 302] width 766 height 50
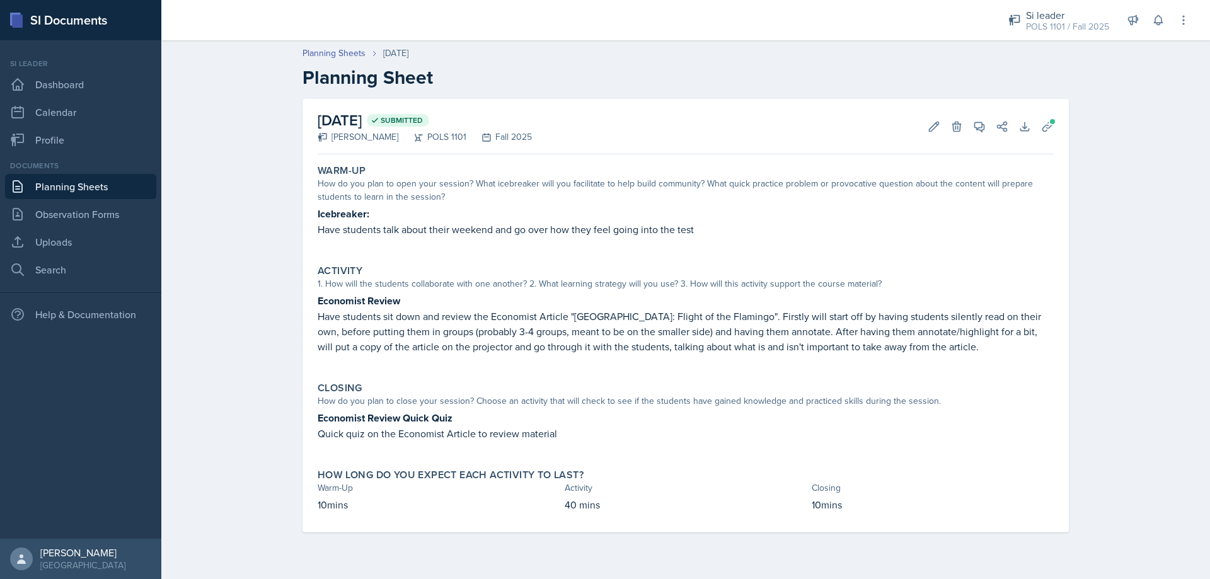
click at [339, 62] on div "Planning Sheets [DATE] Planning Sheet" at bounding box center [685, 68] width 807 height 42
click at [342, 55] on link "Planning Sheets" at bounding box center [334, 53] width 63 height 13
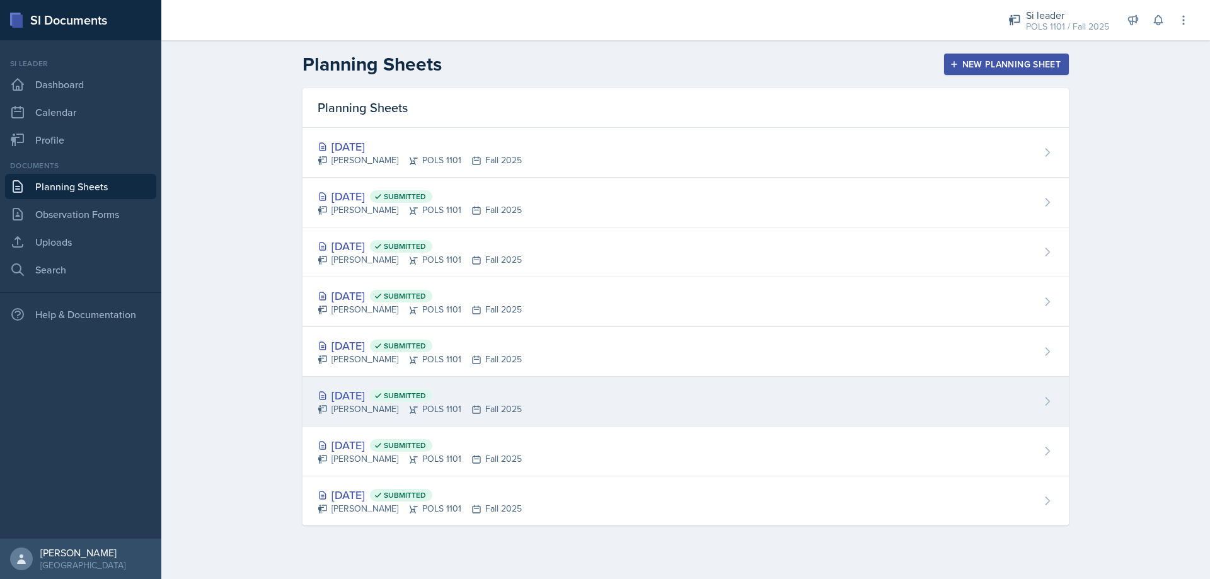
click at [476, 390] on div "[DATE] Submitted" at bounding box center [420, 395] width 204 height 17
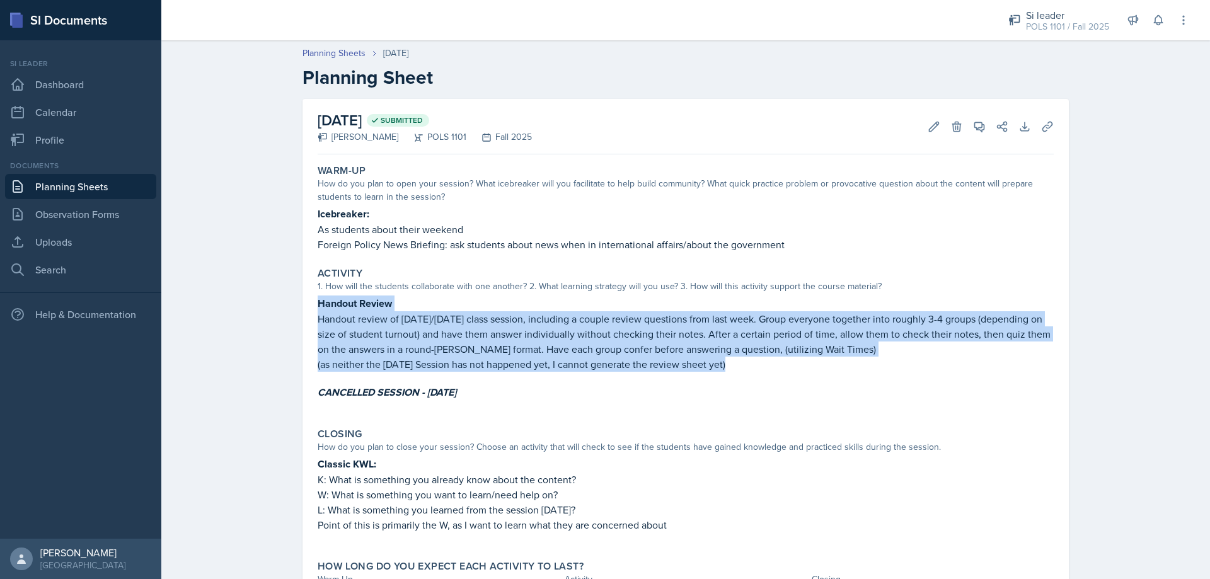
drag, startPoint x: 313, startPoint y: 302, endPoint x: 733, endPoint y: 366, distance: 425.2
click at [596, 366] on div "Handout Review Handout review of [DATE]/[DATE] class session, including a coupl…" at bounding box center [686, 354] width 736 height 117
copy div "Handout Review Handout review of [DATE]/[DATE] class session, including a coupl…"
click at [333, 51] on link "Planning Sheets" at bounding box center [334, 53] width 63 height 13
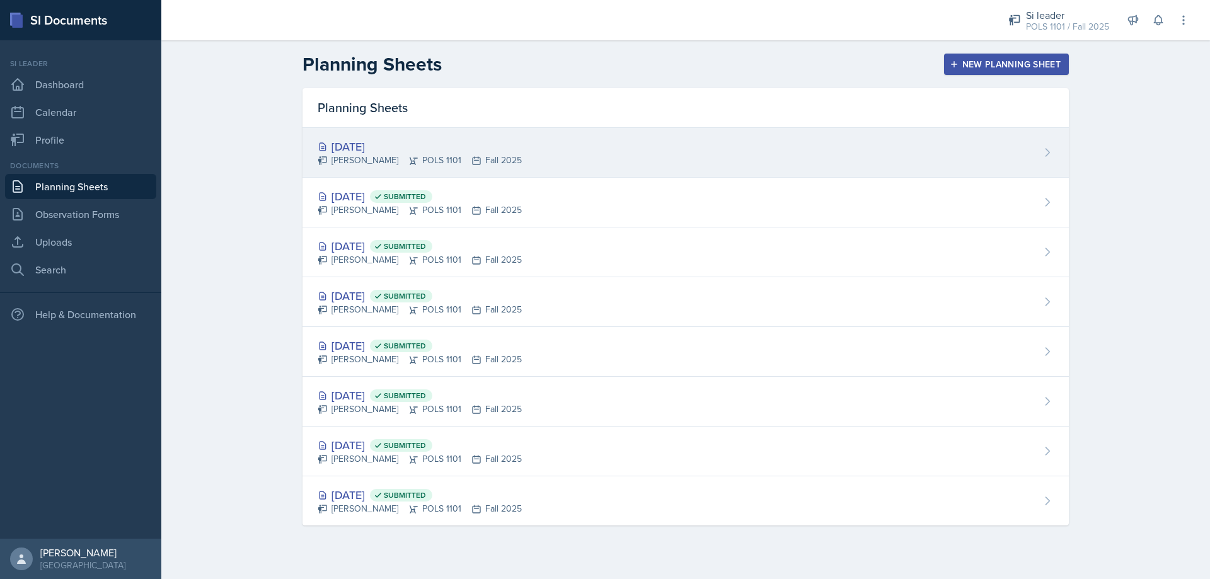
click at [556, 153] on div "[DATE] [PERSON_NAME] POLS 1101 Fall 2025" at bounding box center [686, 153] width 766 height 50
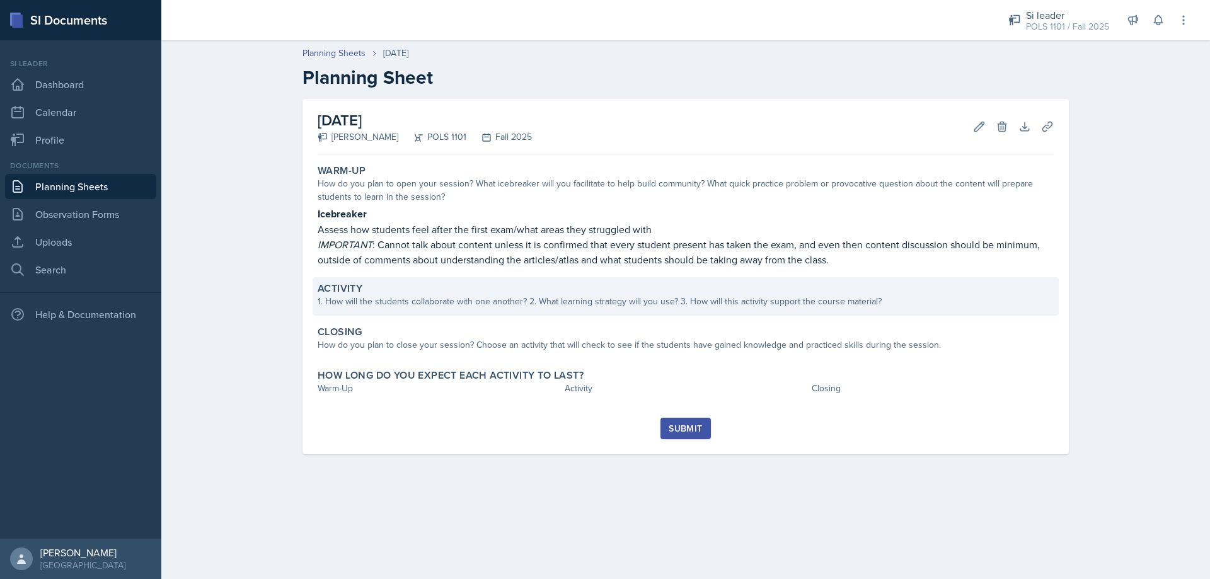
click at [426, 309] on div "Activity 1. How will the students collaborate with one another? 2. What learnin…" at bounding box center [686, 296] width 746 height 38
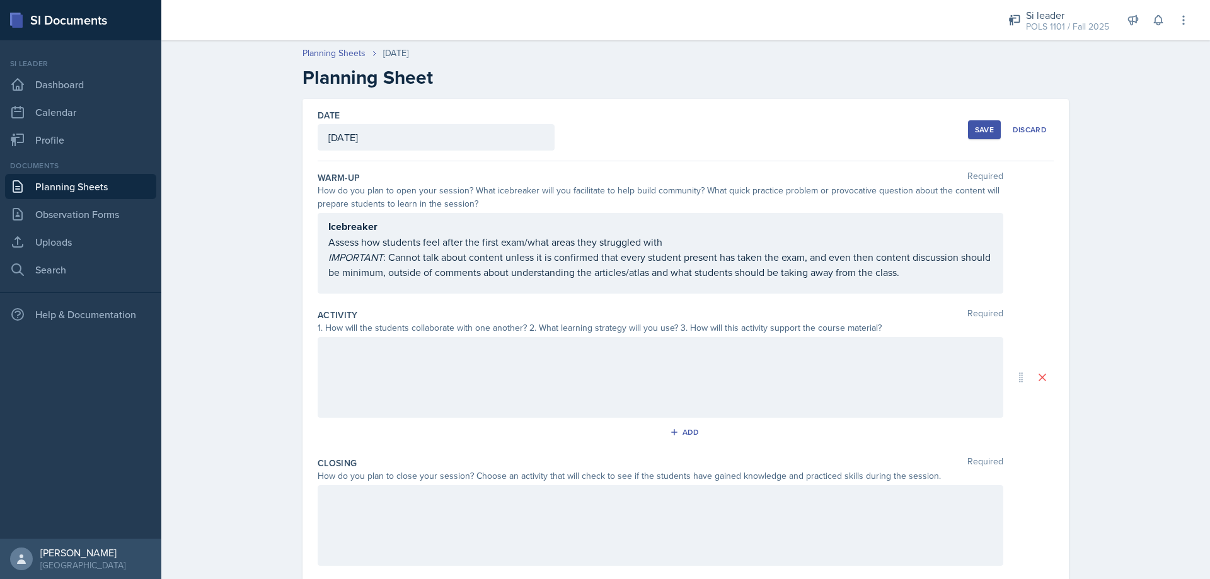
click at [384, 362] on div at bounding box center [661, 377] width 686 height 81
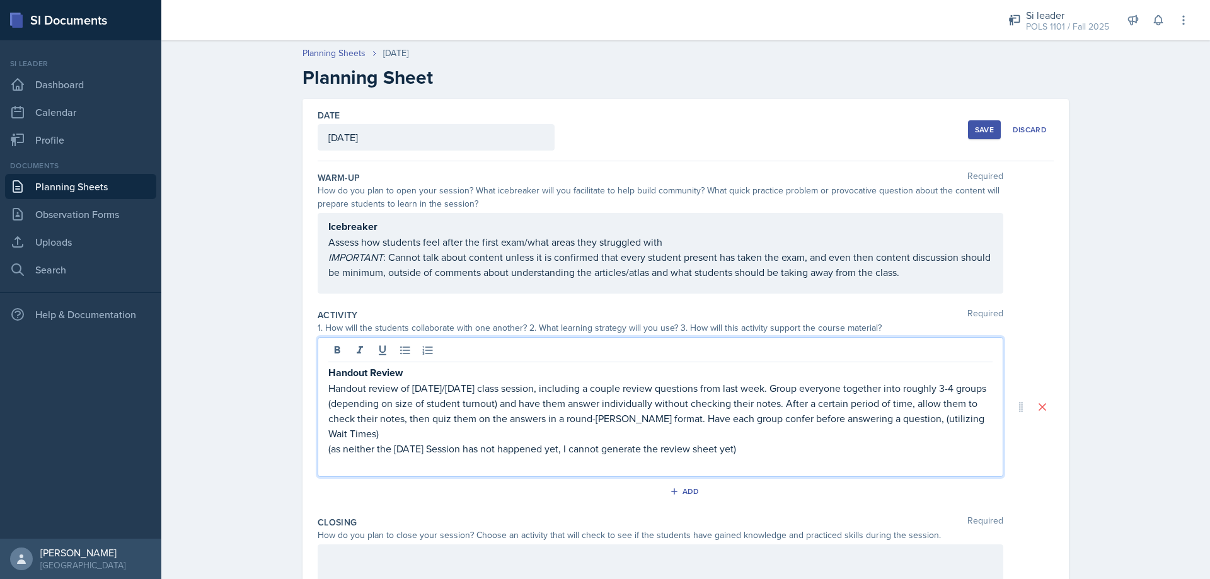
click at [453, 383] on p "Handout review of [DATE]/[DATE] class session, including a couple review questi…" at bounding box center [660, 411] width 664 height 61
click at [465, 386] on p "Handout review of [DATE]/[DATE] class session, including a couple review questi…" at bounding box center [660, 411] width 664 height 61
click at [471, 386] on p "Handout review of [DATE]/[DATE] class session, including a couple review questi…" at bounding box center [660, 411] width 664 height 61
click at [429, 453] on p "(as neither the [DATE] Session has not happened yet, I cannot generate the revi…" at bounding box center [660, 448] width 664 height 15
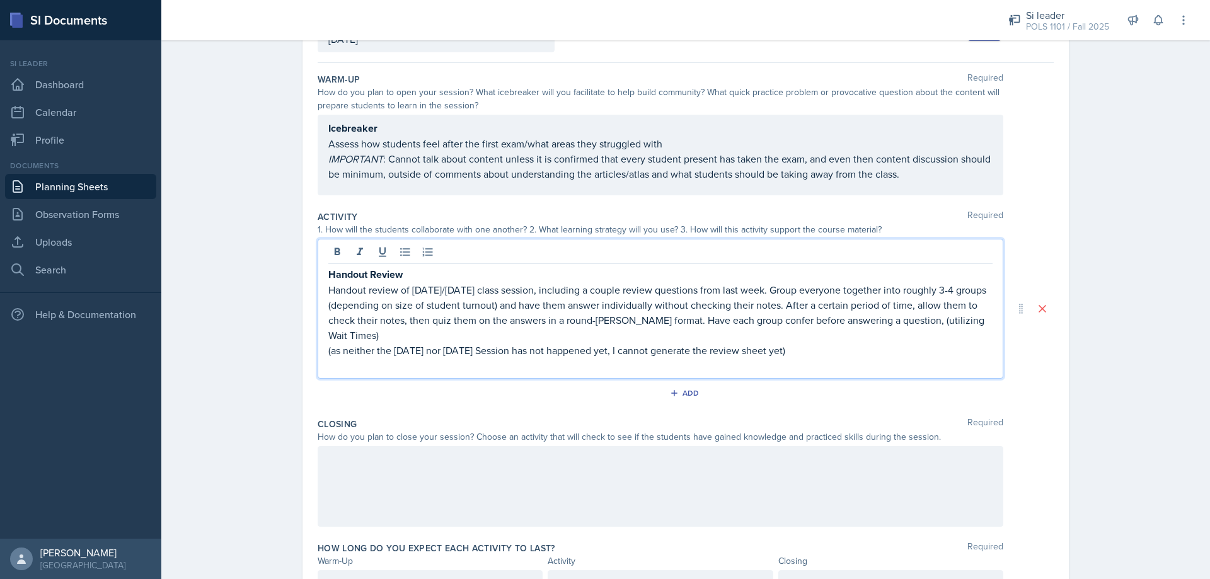
scroll to position [126, 0]
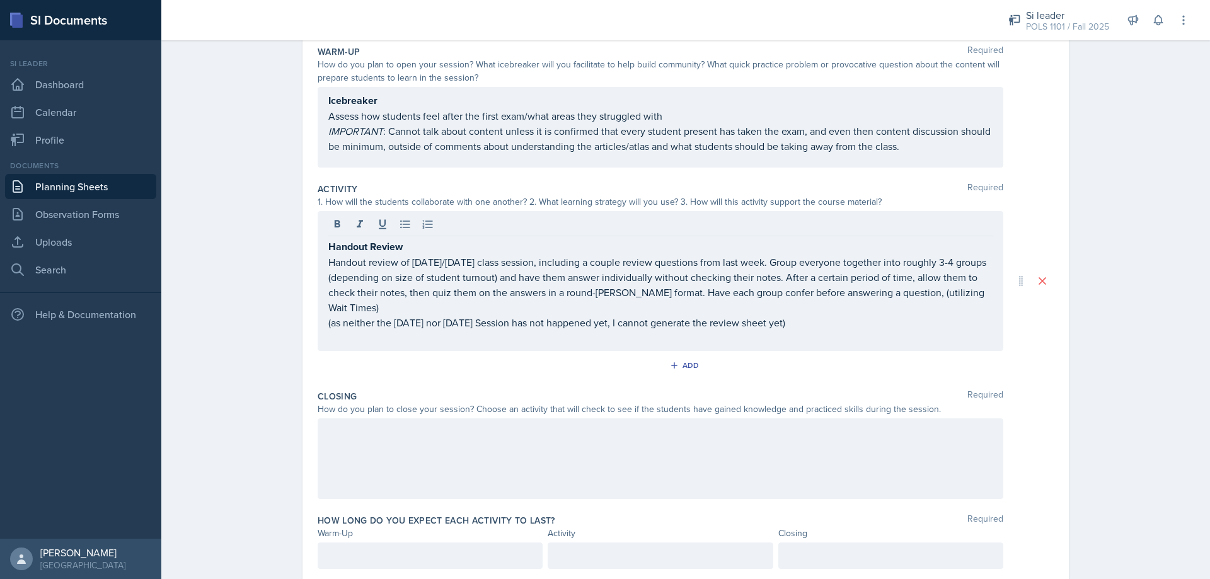
click at [487, 505] on div "Closing Required How do you plan to close your session? Choose an activity that…" at bounding box center [686, 447] width 736 height 124
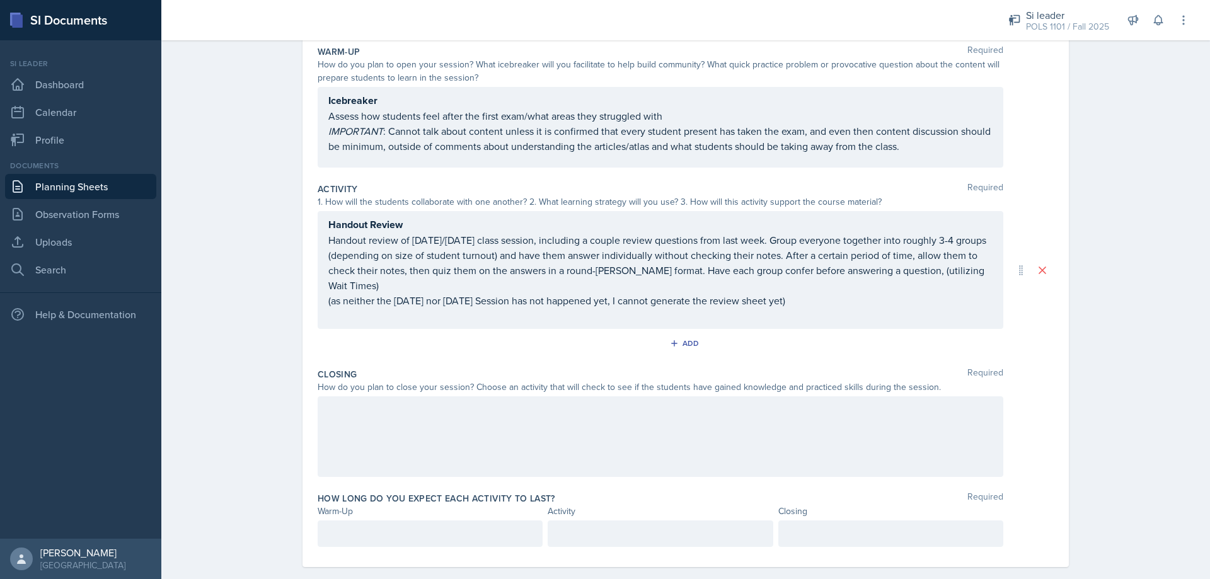
click at [433, 424] on div at bounding box center [661, 436] width 686 height 81
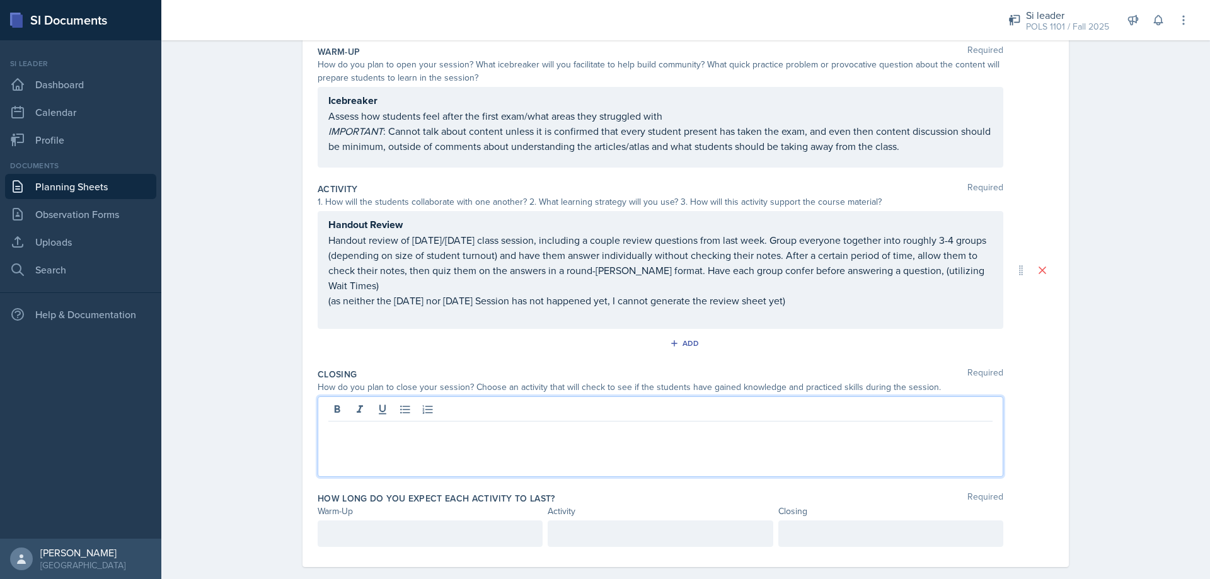
scroll to position [144, 0]
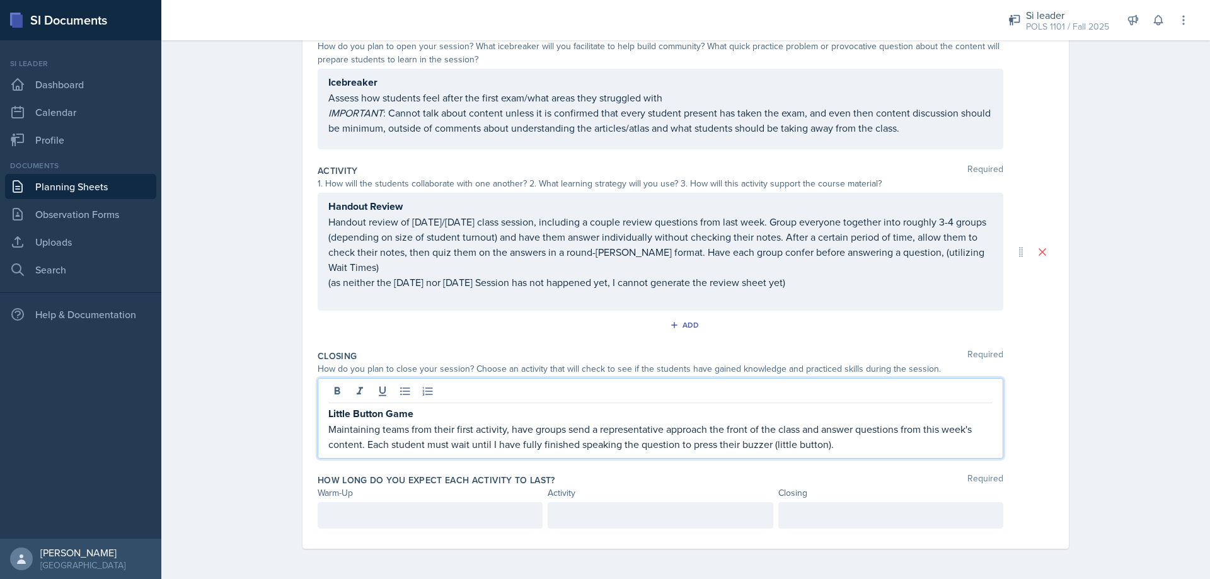
click at [596, 436] on p "Maintaining teams from their first activity, have groups send a representative …" at bounding box center [660, 437] width 664 height 30
click at [596, 439] on p "Maintaining teams from their first activity, have groups send a representative …" at bounding box center [660, 437] width 664 height 30
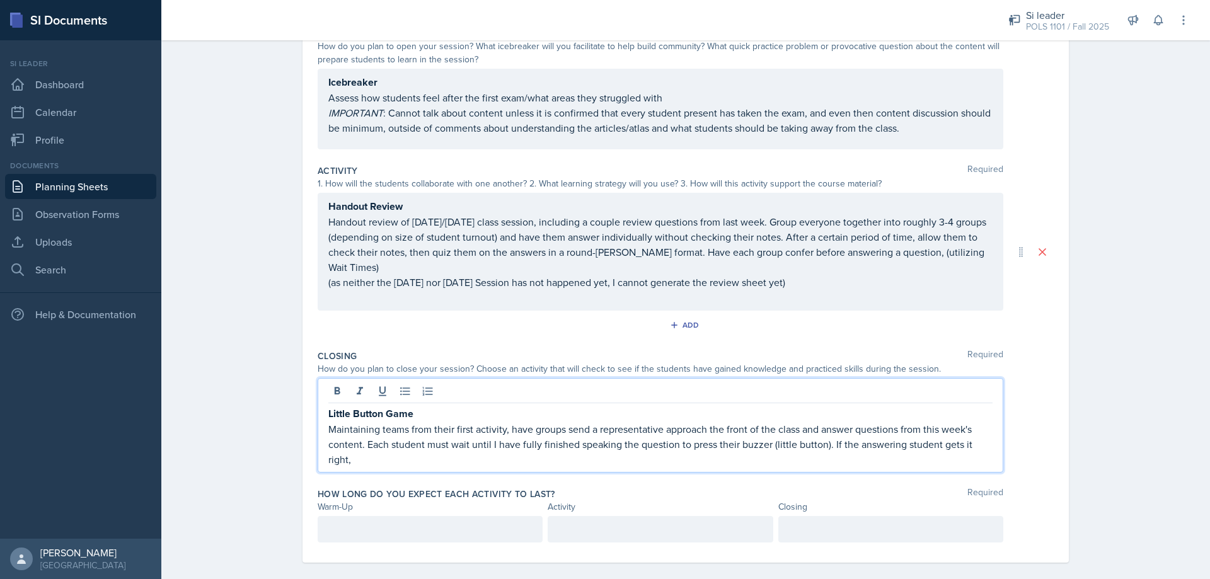
scroll to position [148, 0]
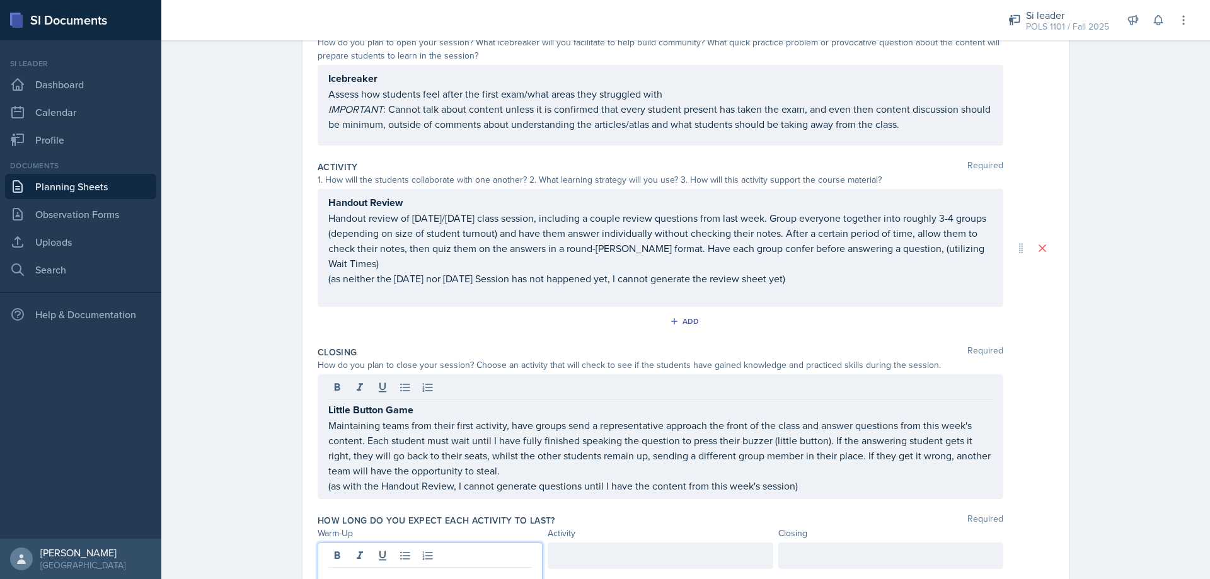
click at [366, 561] on div at bounding box center [430, 567] width 225 height 49
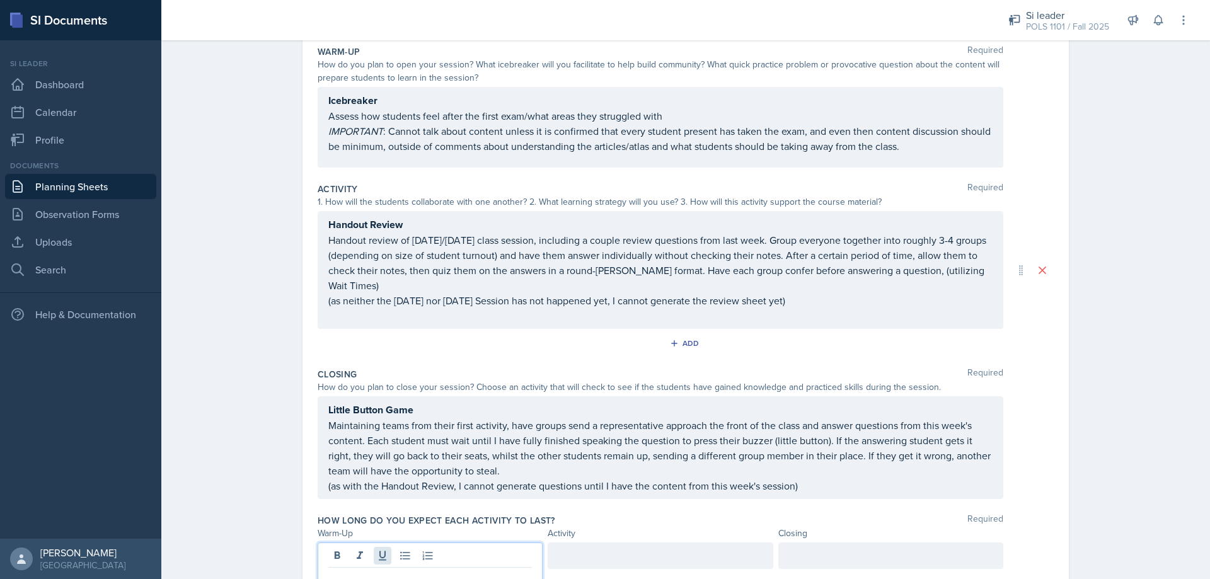
scroll to position [135, 0]
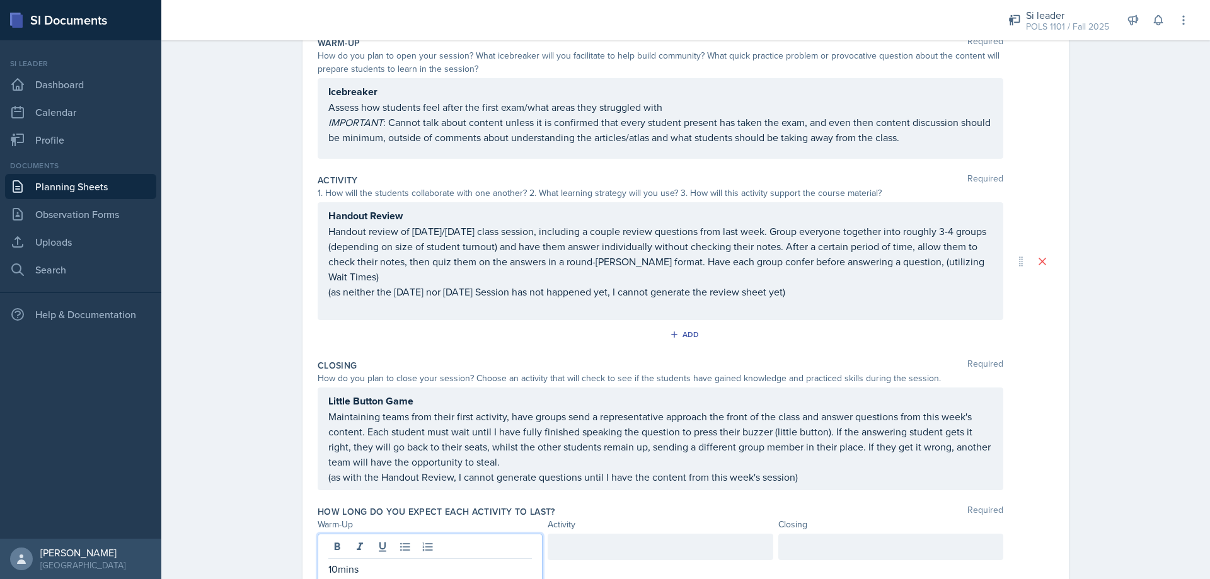
click at [574, 555] on div at bounding box center [660, 547] width 225 height 26
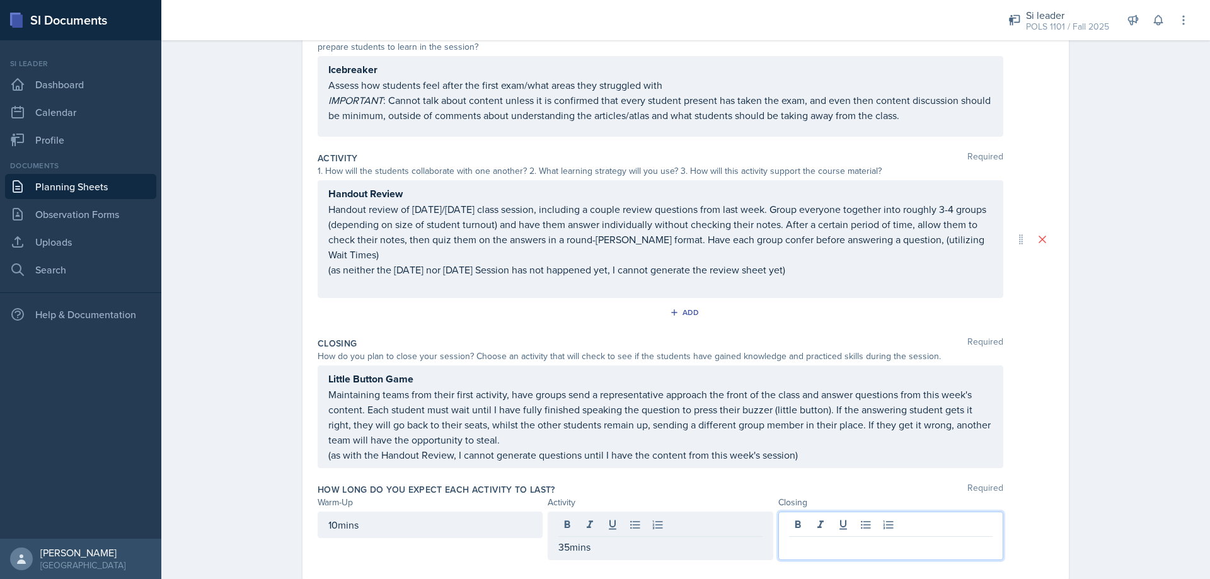
click at [596, 527] on div at bounding box center [890, 536] width 225 height 49
click at [596, 373] on div "Date [DATE] [DATE] 31 1 2 3 4 5 6 7 8 9 10 11 12 13 14 15 16 17 18 19 20 21 22 …" at bounding box center [686, 261] width 766 height 638
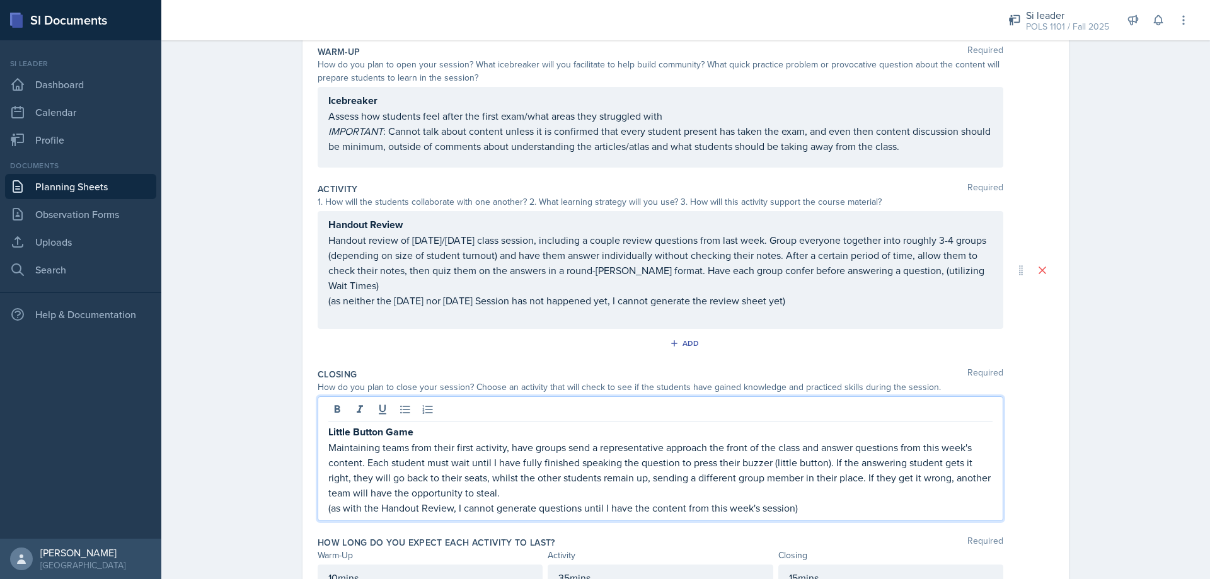
scroll to position [148, 0]
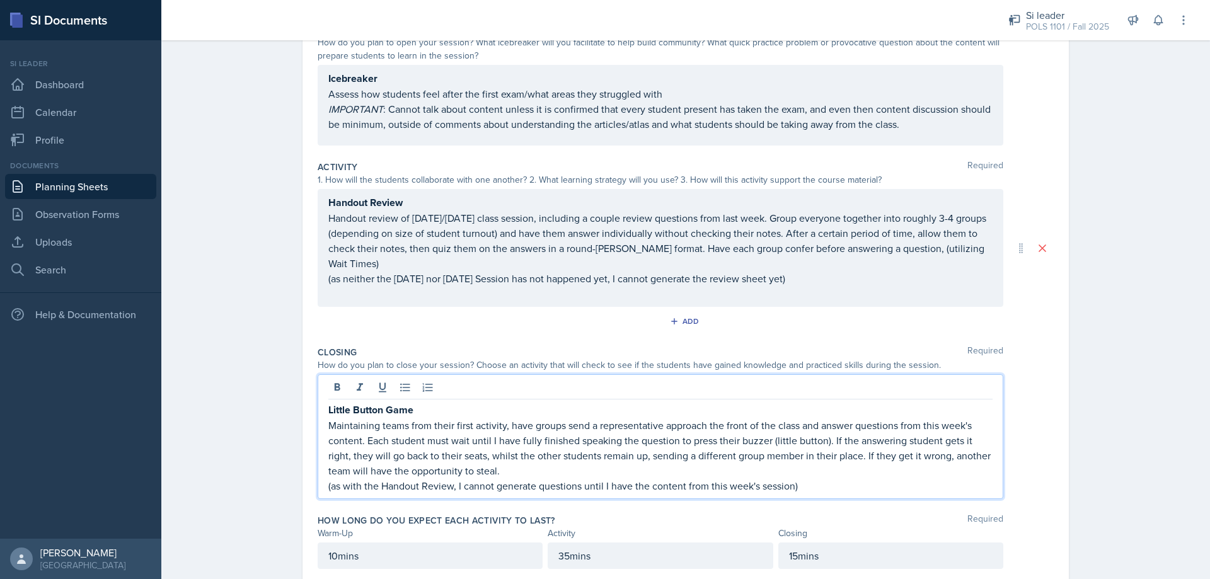
click at [521, 468] on p "Maintaining teams from their first activity, have groups send a representative …" at bounding box center [660, 448] width 664 height 61
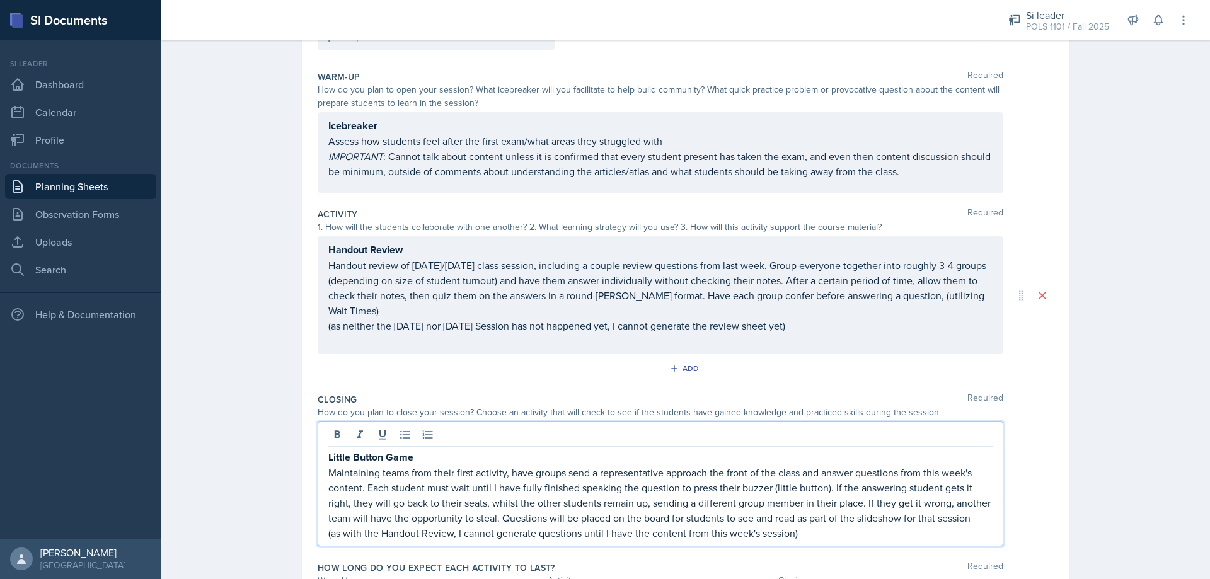
scroll to position [0, 0]
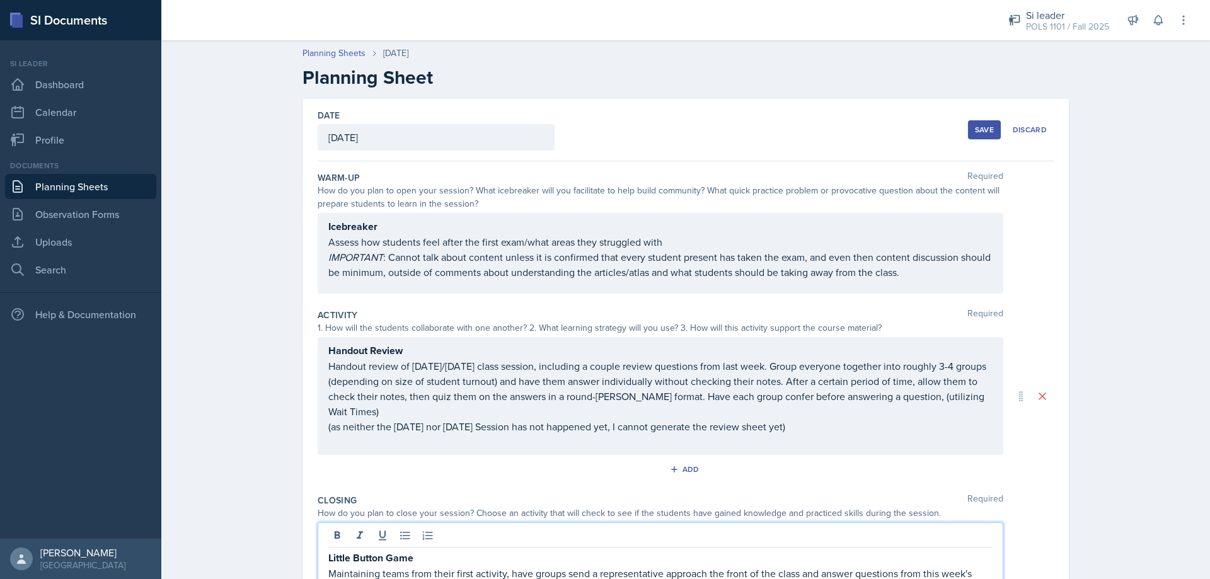
click at [596, 134] on button "Save" at bounding box center [984, 129] width 33 height 19
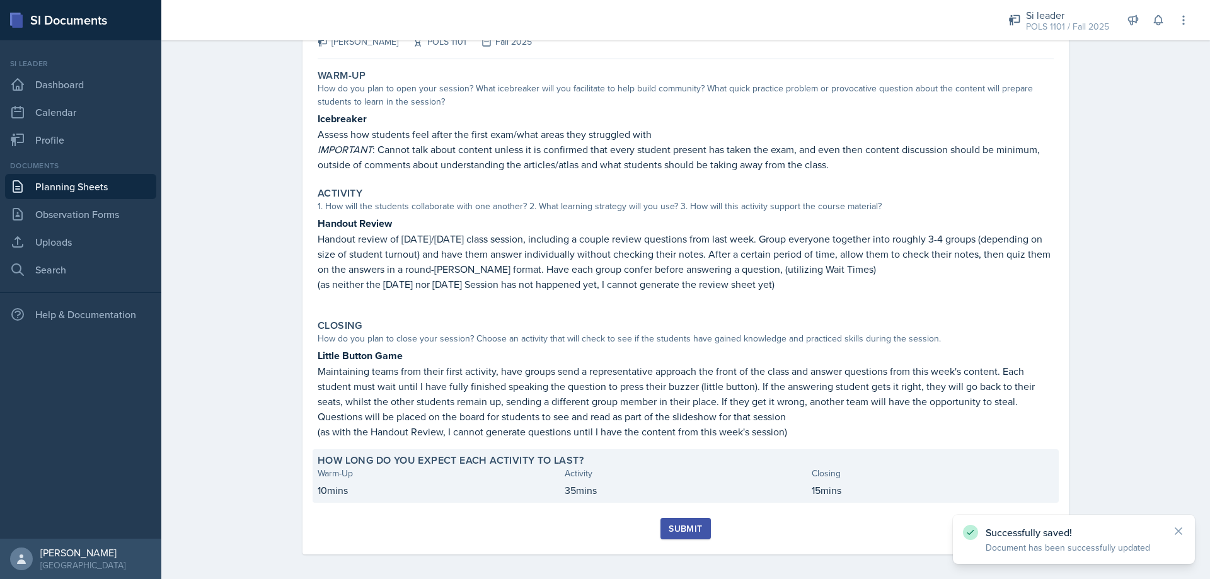
scroll to position [101, 0]
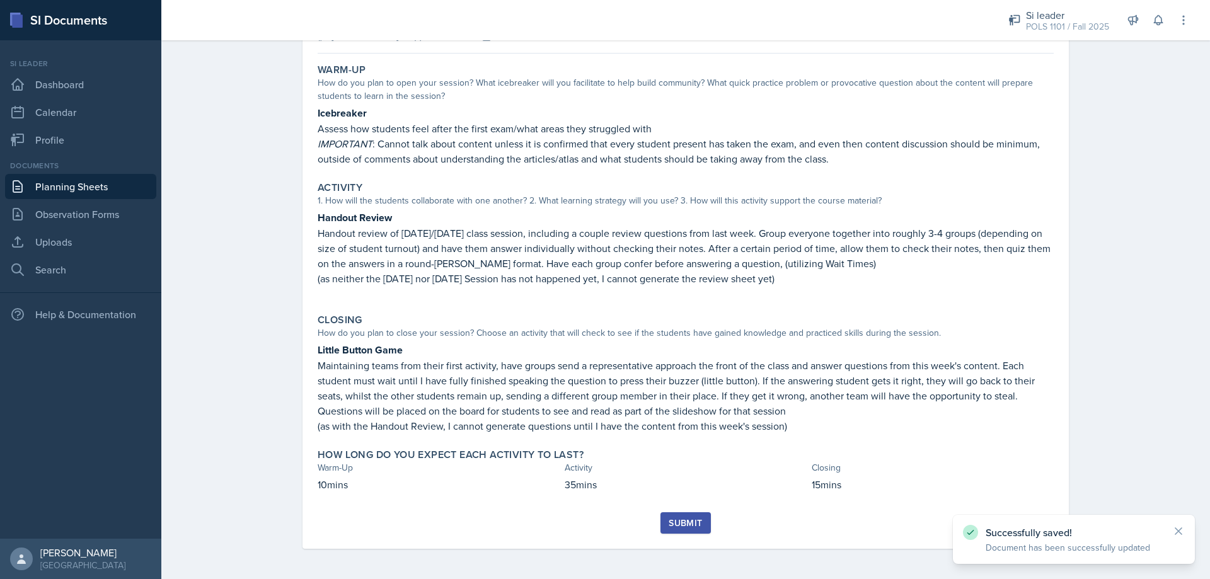
click at [596, 524] on button "Submit" at bounding box center [686, 522] width 50 height 21
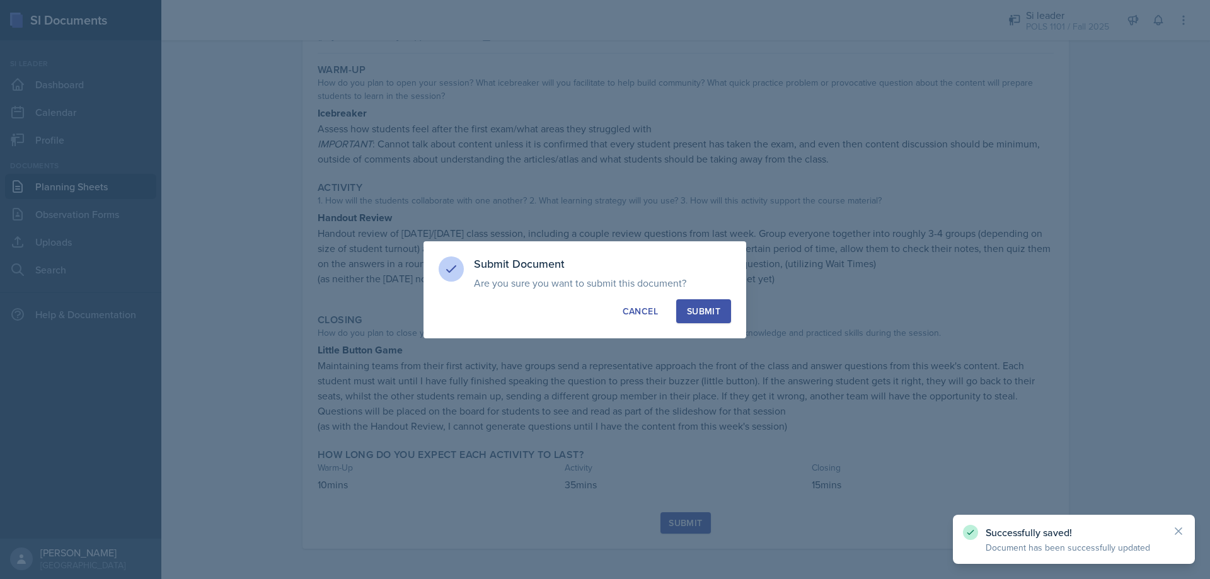
click at [596, 308] on button "Submit" at bounding box center [703, 311] width 55 height 24
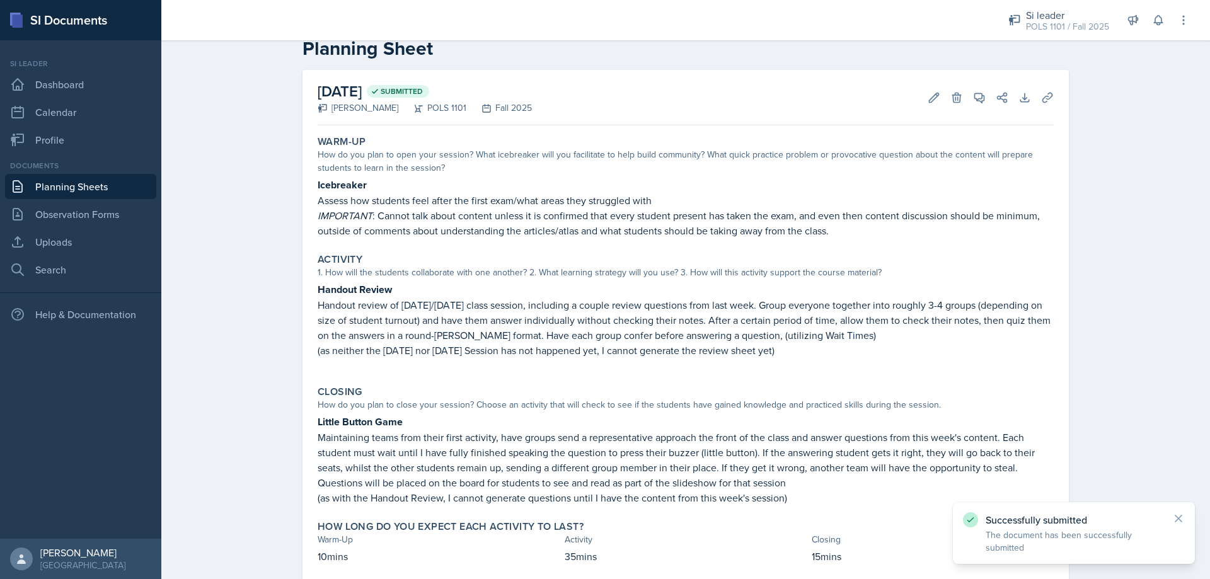
scroll to position [0, 0]
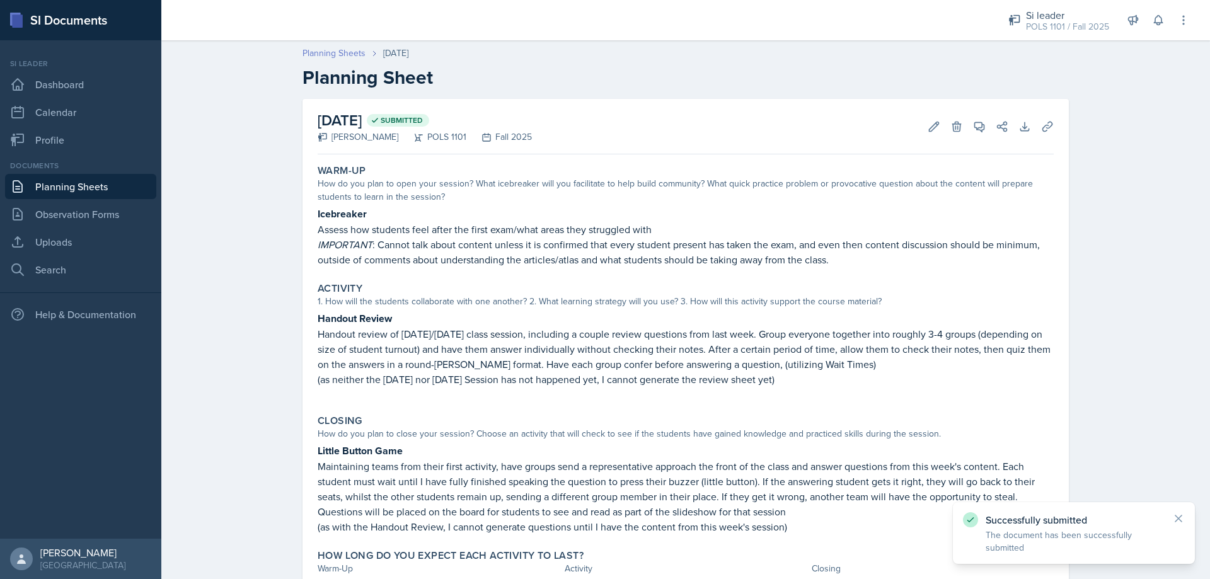
click at [343, 59] on link "Planning Sheets" at bounding box center [334, 53] width 63 height 13
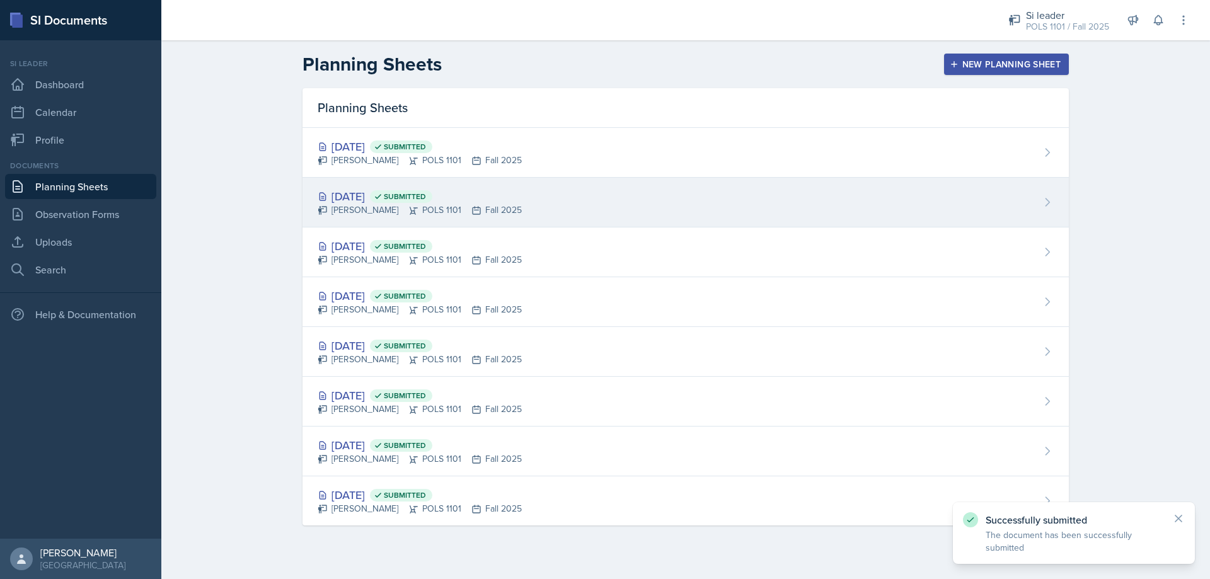
click at [590, 194] on div "[DATE] Submitted [PERSON_NAME] POLS 1101 Fall 2025" at bounding box center [686, 203] width 766 height 50
